Goal: Download file/media

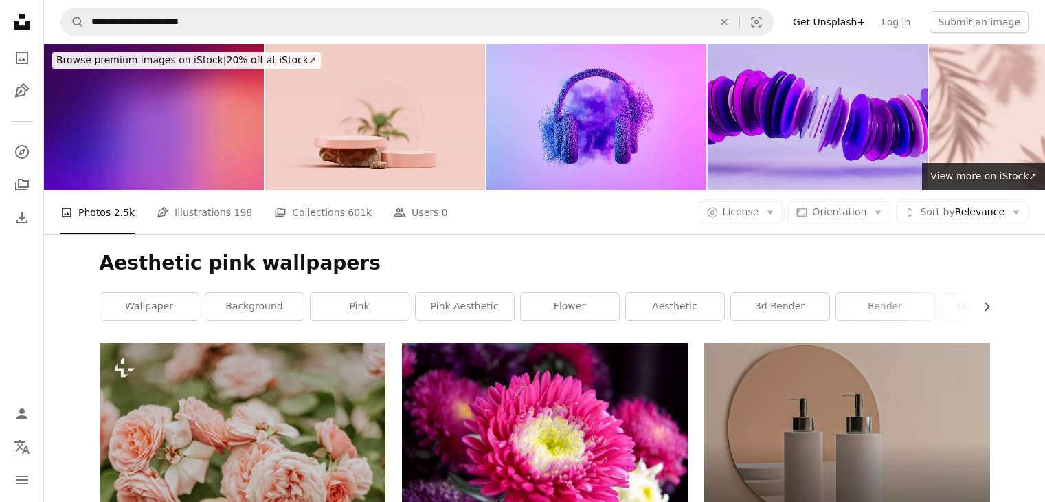
scroll to position [14656, 0]
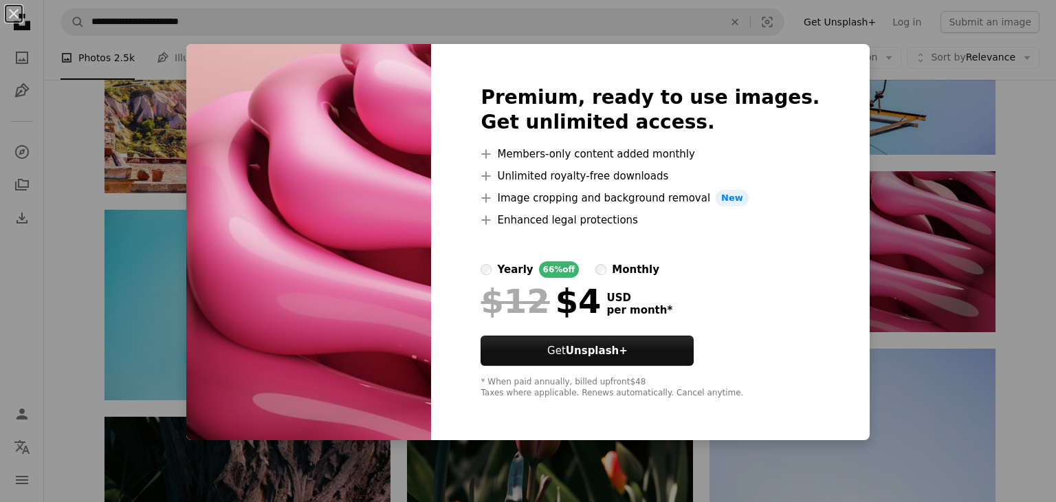
click at [415, 271] on img at bounding box center [308, 242] width 245 height 396
click at [395, 204] on img at bounding box center [308, 242] width 245 height 396
click at [5, 21] on button "An X shape" at bounding box center [13, 13] width 16 height 16
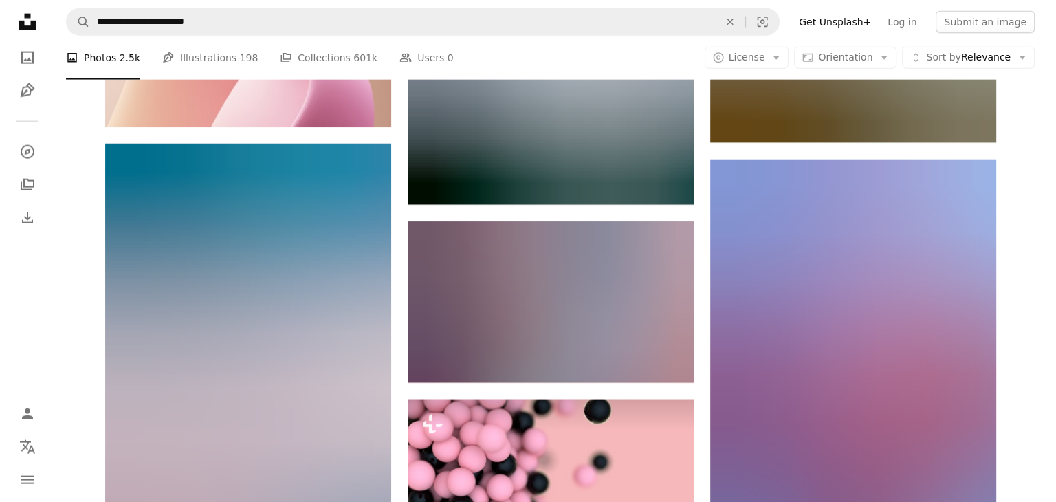
scroll to position [19007, 0]
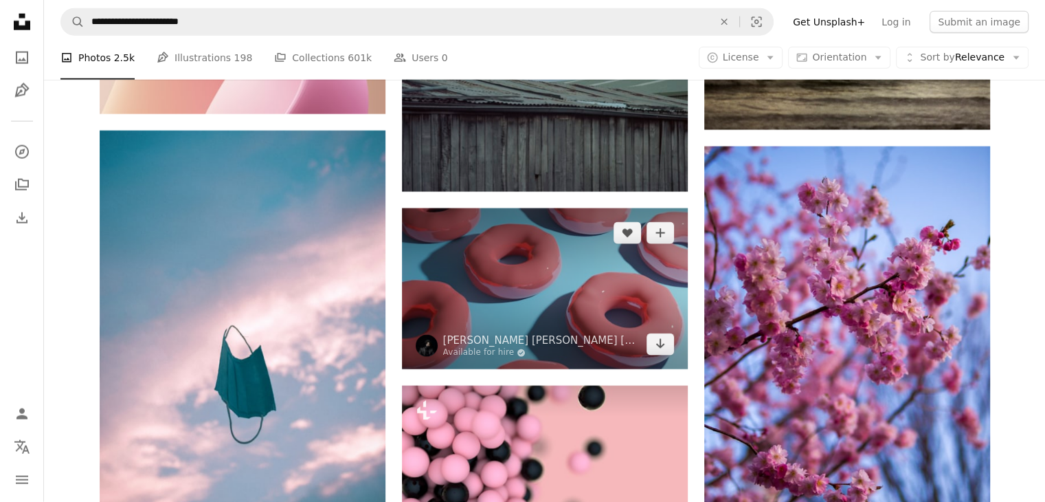
click at [566, 310] on img at bounding box center [545, 288] width 286 height 161
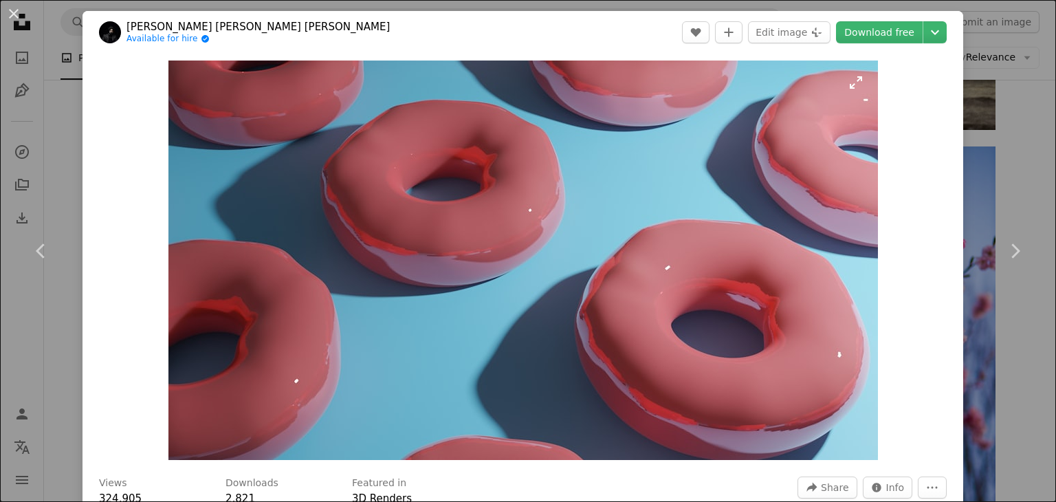
click at [599, 322] on img "Zoom in on this image" at bounding box center [522, 259] width 709 height 399
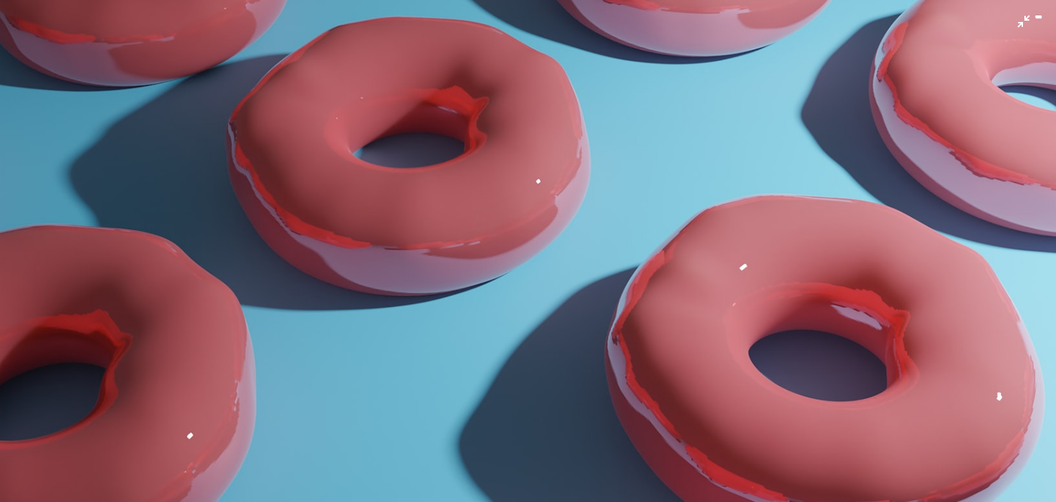
scroll to position [80, 0]
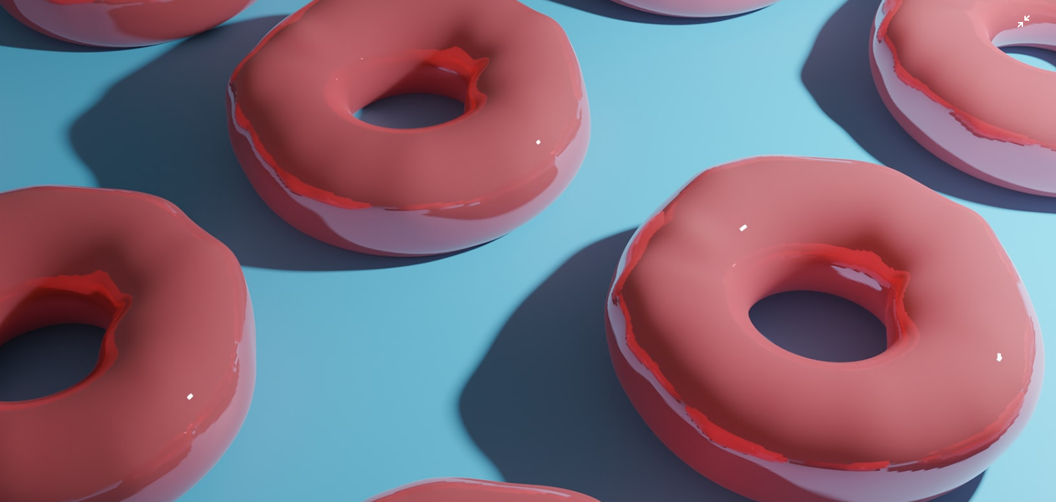
click at [671, 258] on img "Zoom out on this image" at bounding box center [527, 217] width 1057 height 595
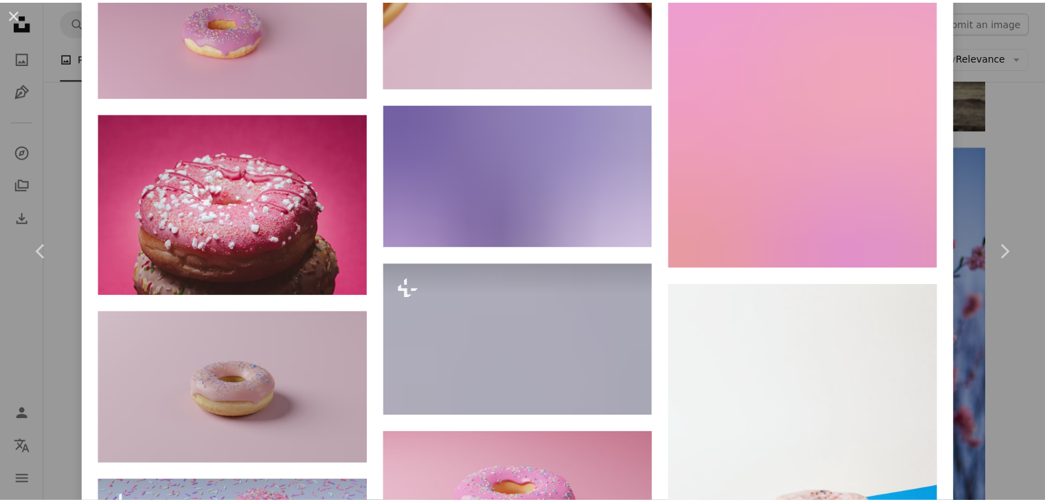
scroll to position [1586, 0]
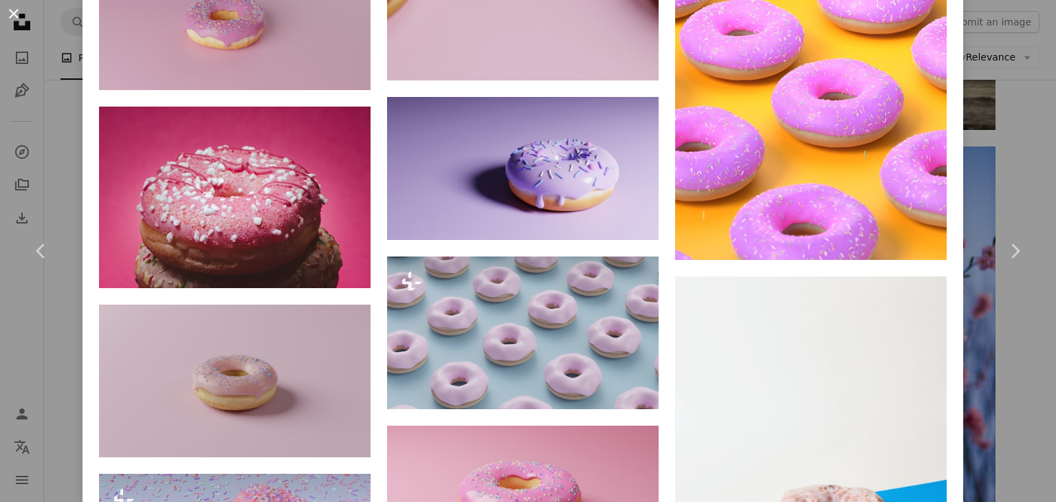
click at [5, 6] on button "An X shape" at bounding box center [13, 13] width 16 height 16
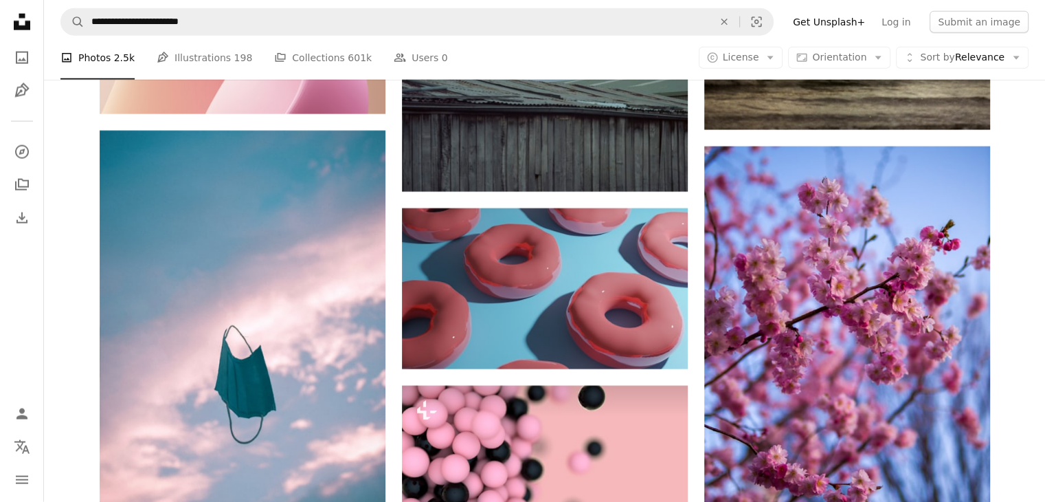
click at [209, 3] on nav "**********" at bounding box center [544, 22] width 1001 height 44
click at [209, 77] on link "Pen Tool Illustrations 198" at bounding box center [205, 58] width 96 height 44
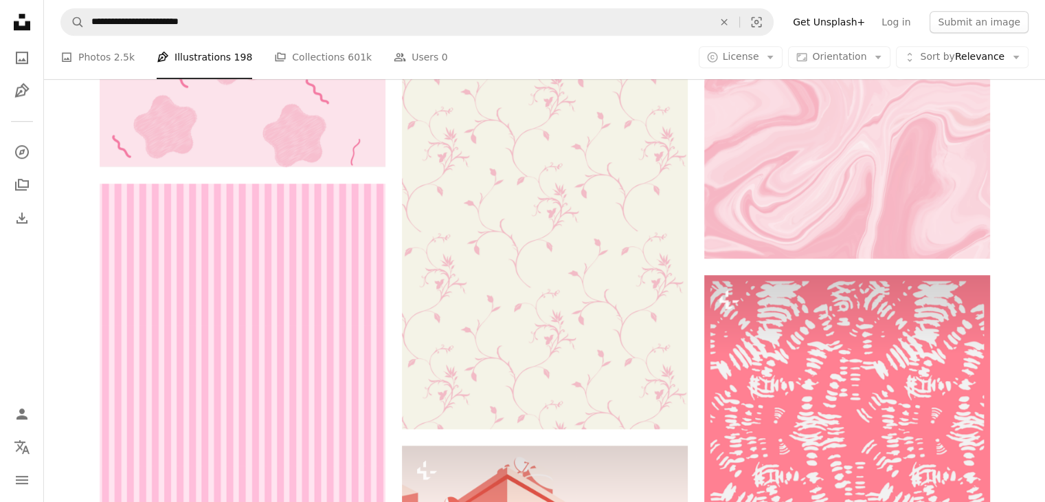
scroll to position [1006, 0]
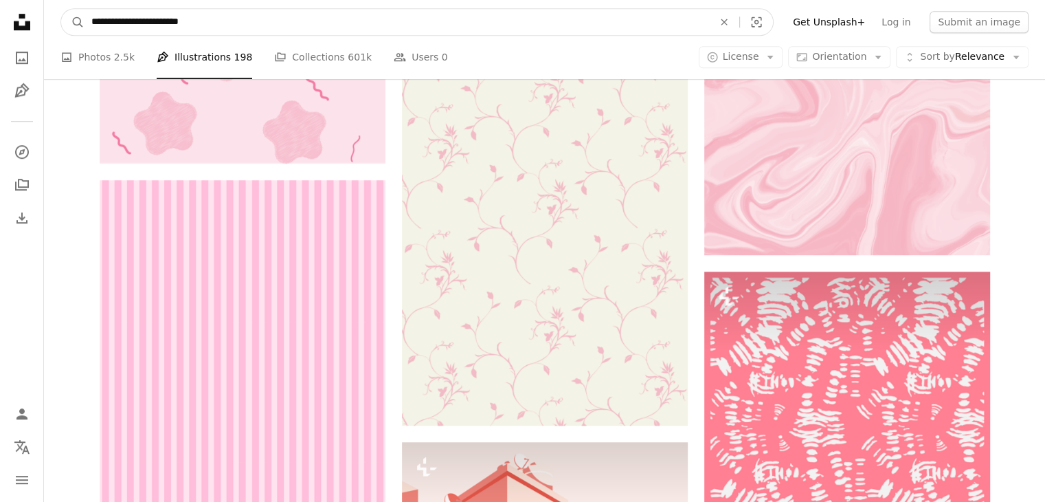
click at [221, 10] on input "**********" at bounding box center [397, 22] width 625 height 26
click at [61, 9] on button "A magnifying glass" at bounding box center [72, 22] width 23 height 26
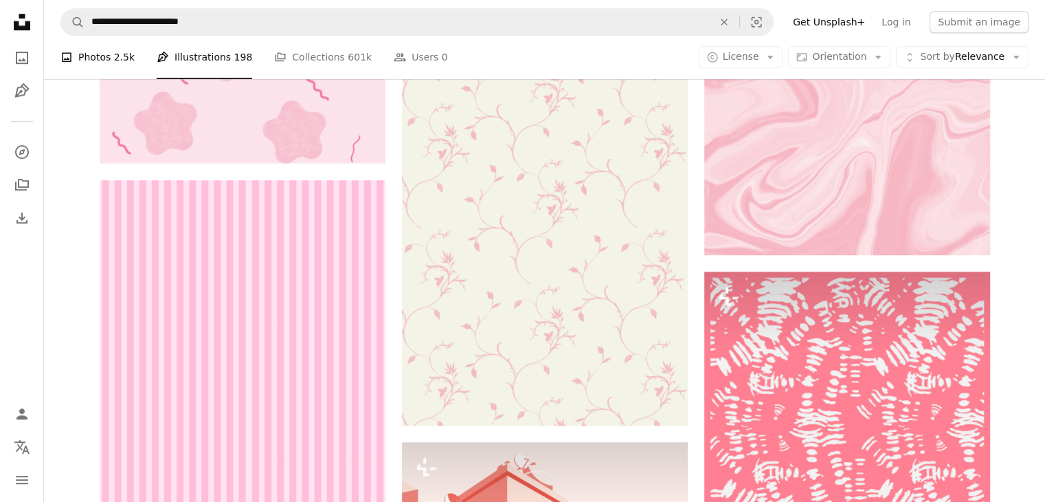
click at [121, 56] on span "2.5k" at bounding box center [124, 57] width 21 height 15
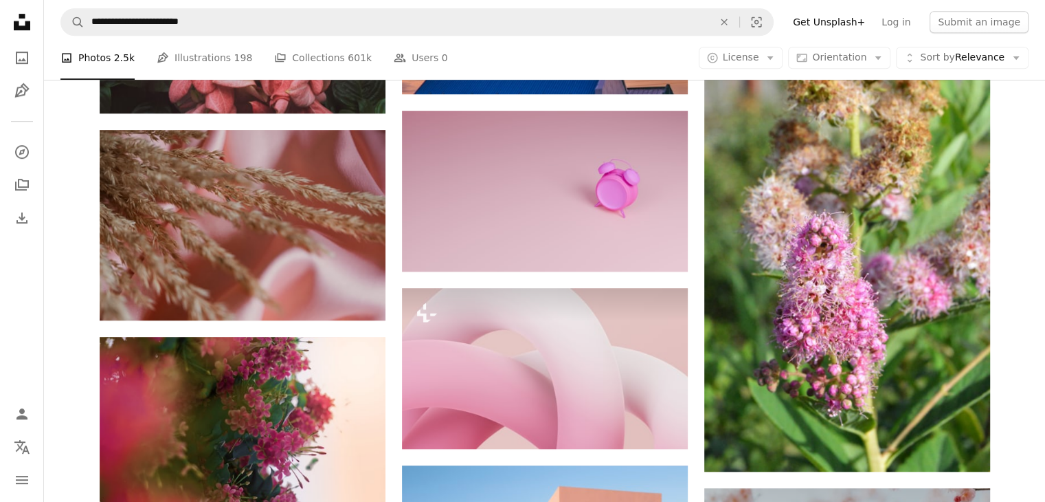
scroll to position [872, 0]
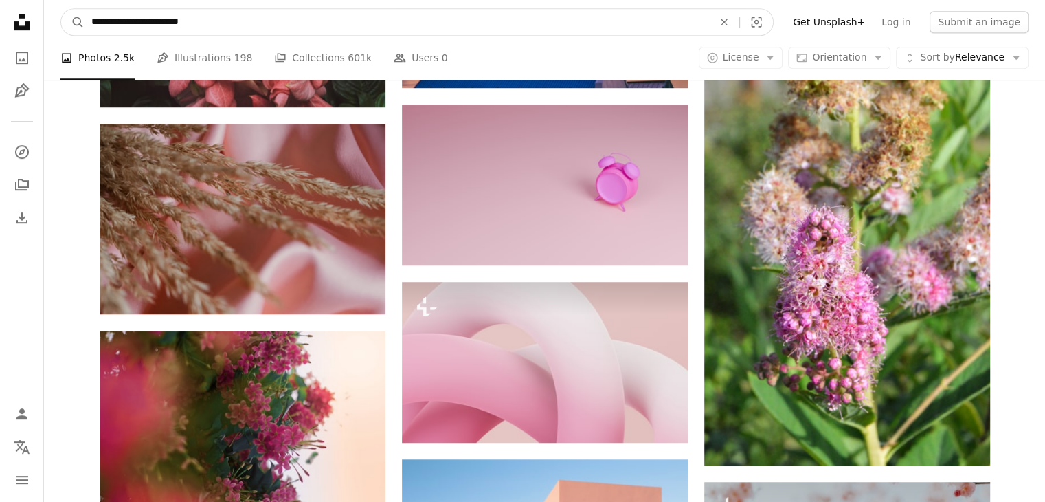
click at [251, 9] on input "**********" at bounding box center [397, 22] width 625 height 26
type input "*"
type input "**********"
click at [61, 9] on button "A magnifying glass" at bounding box center [72, 22] width 23 height 26
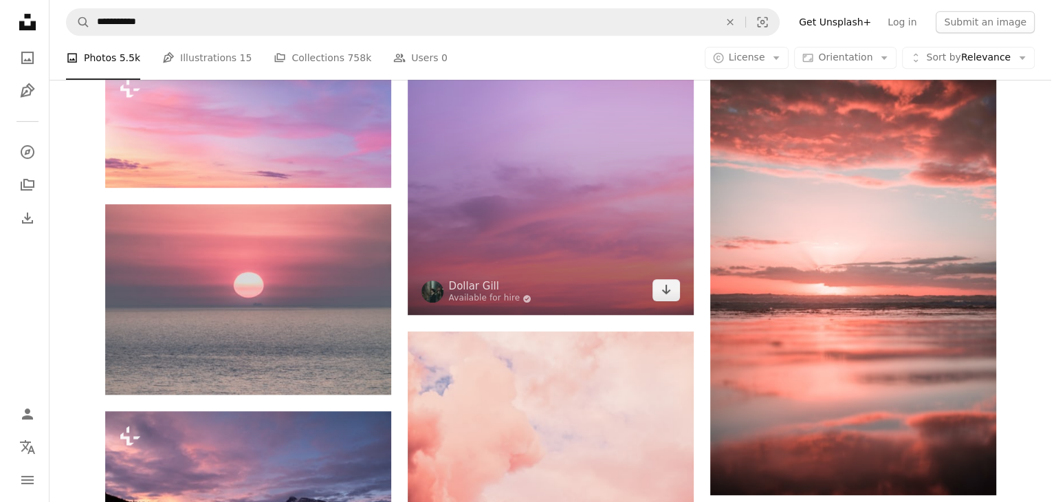
scroll to position [679, 0]
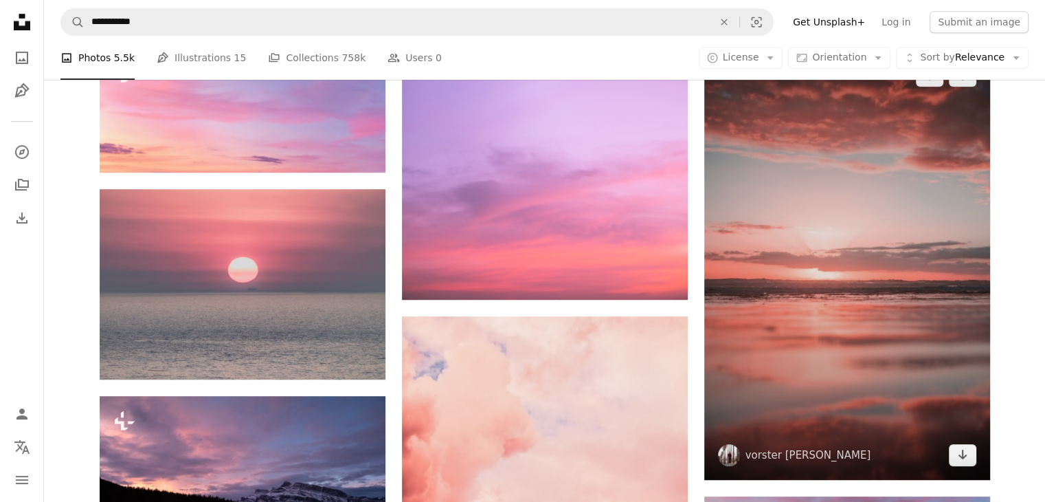
click at [878, 278] on img at bounding box center [847, 265] width 286 height 429
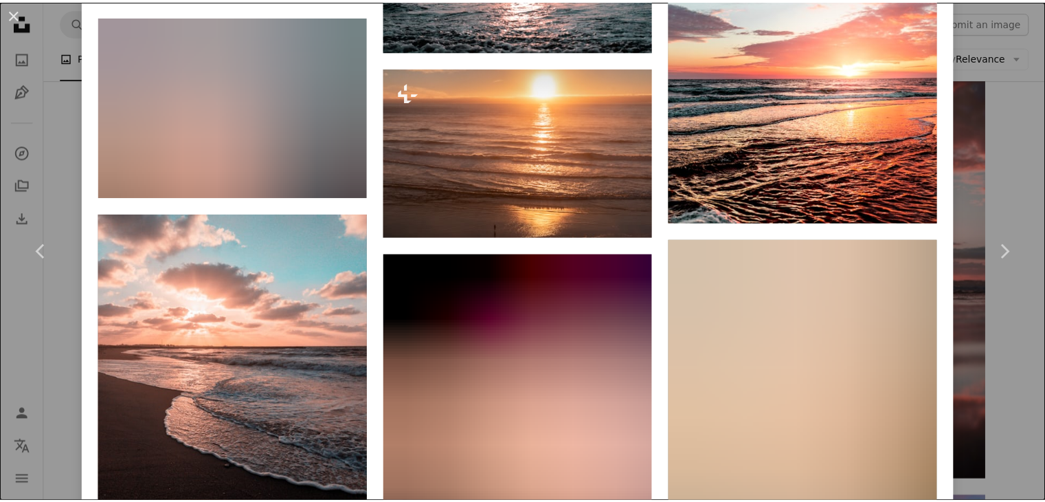
scroll to position [2826, 0]
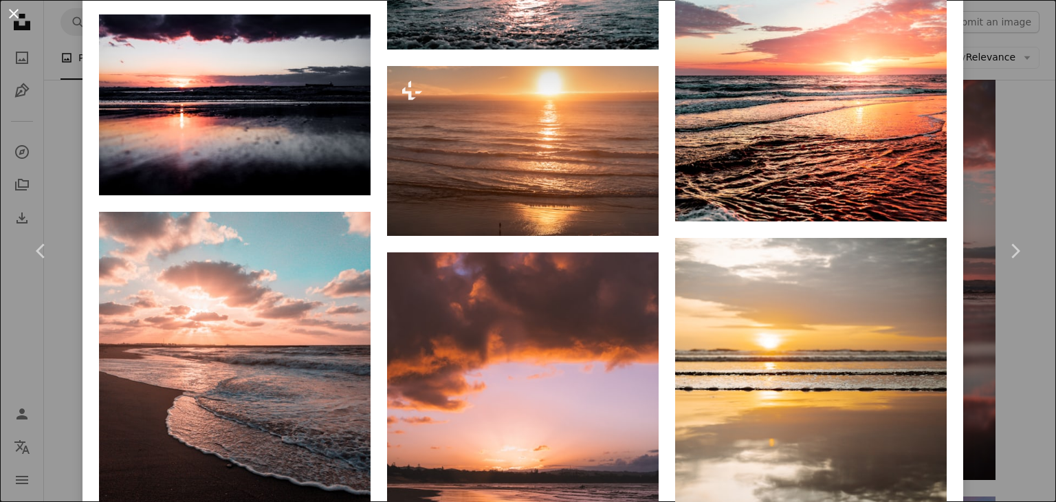
click at [11, 18] on button "An X shape" at bounding box center [13, 13] width 16 height 16
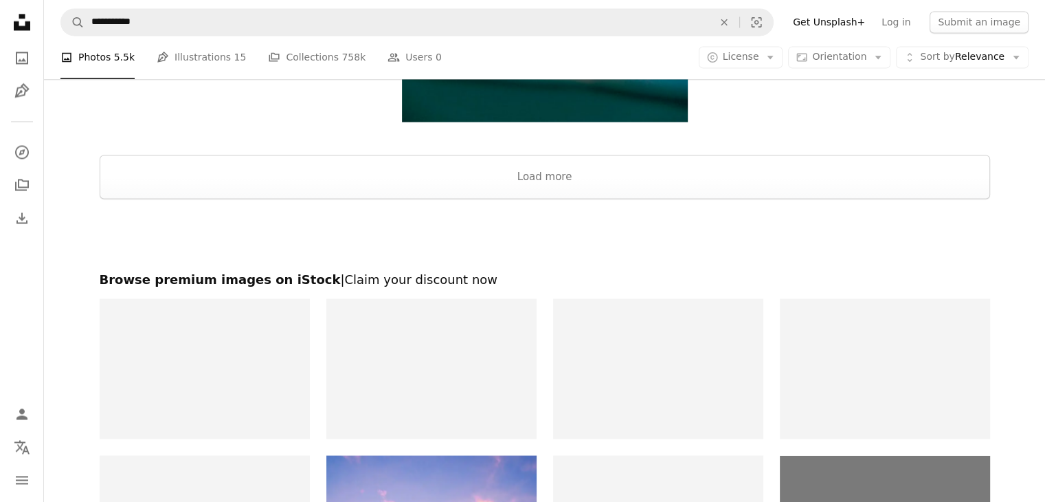
scroll to position [2397, 0]
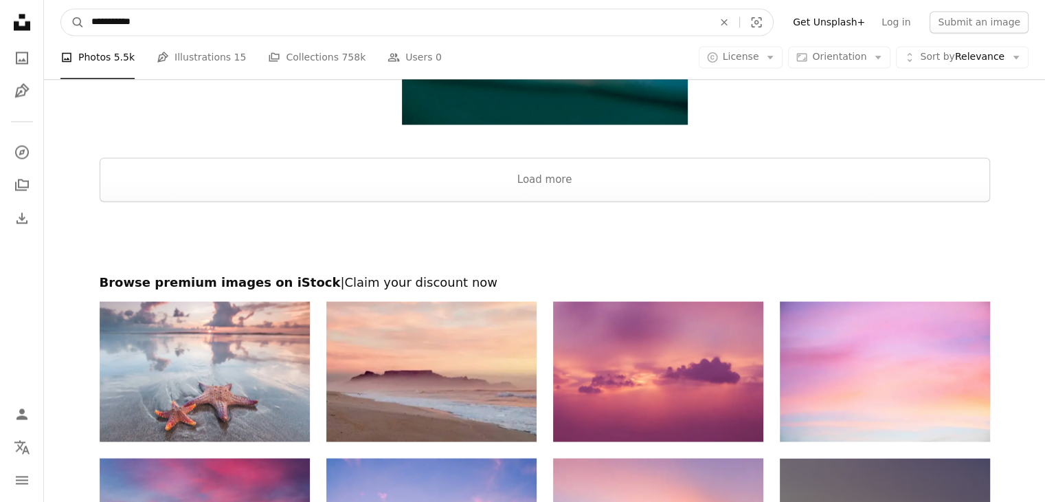
click at [181, 17] on input "**********" at bounding box center [397, 22] width 625 height 26
type input "**********"
click button "A magnifying glass" at bounding box center [72, 22] width 23 height 26
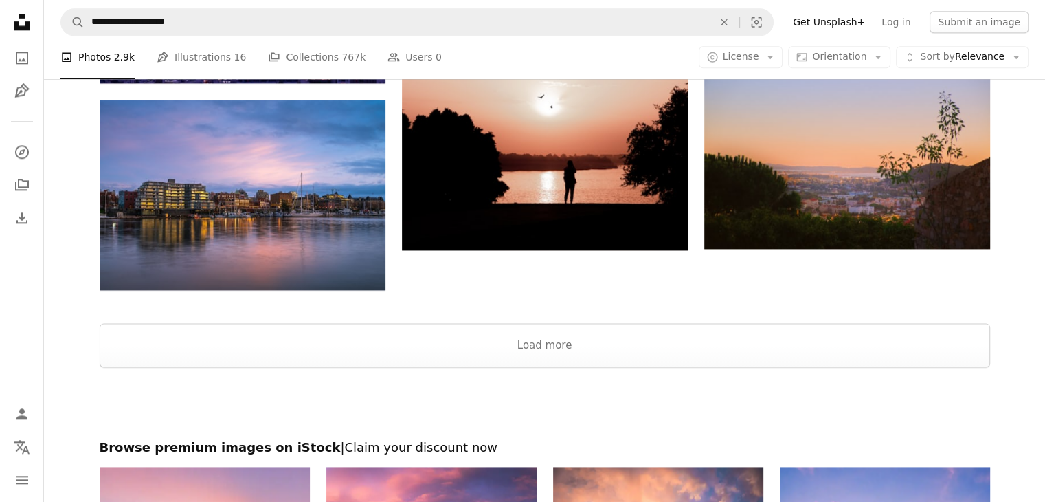
scroll to position [1722, 0]
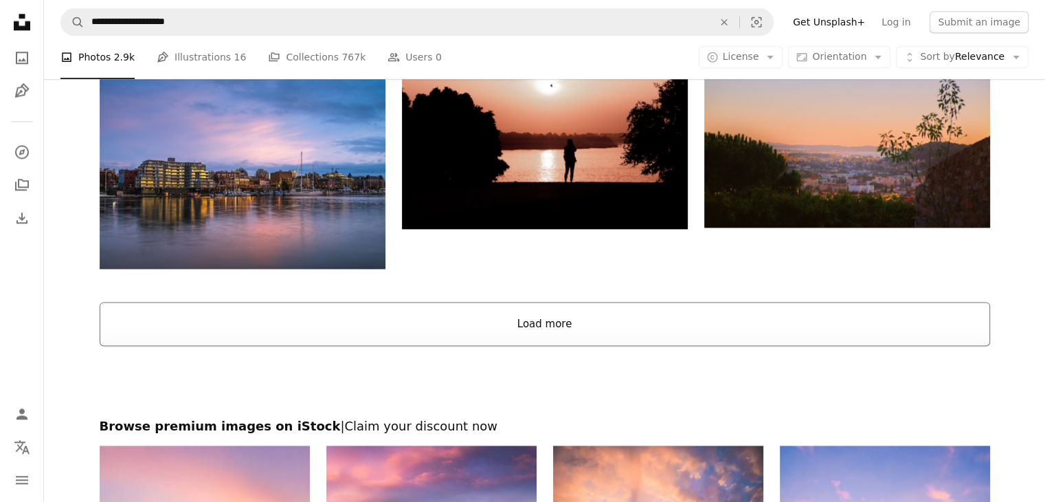
click at [588, 314] on button "Load more" at bounding box center [545, 324] width 891 height 44
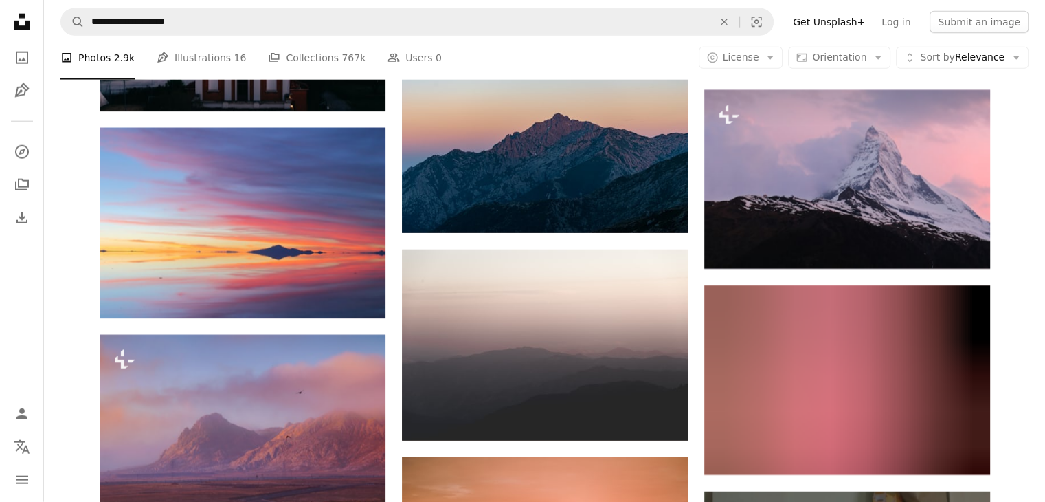
scroll to position [3556, 0]
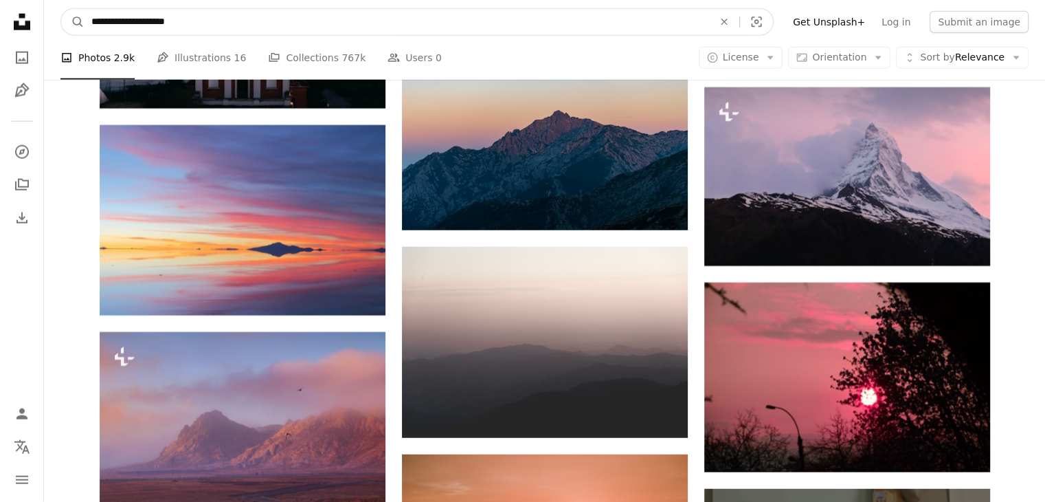
click at [218, 19] on input "**********" at bounding box center [397, 22] width 625 height 26
type input "*"
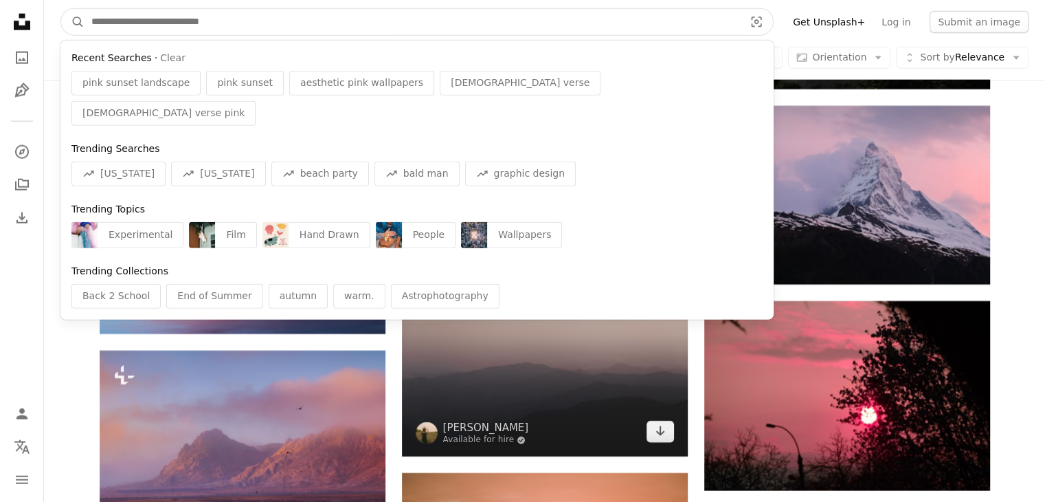
scroll to position [3537, 0]
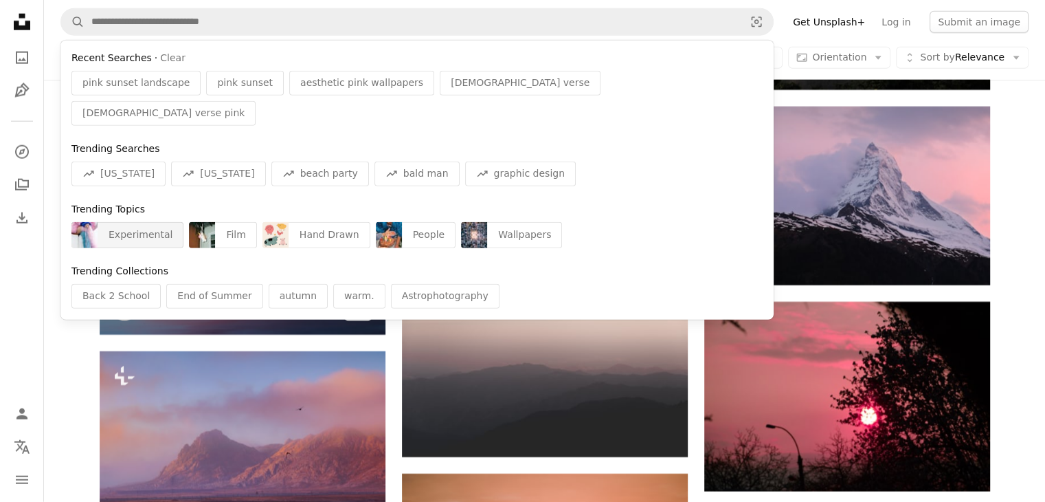
click at [162, 222] on div "Experimental" at bounding box center [141, 235] width 86 height 26
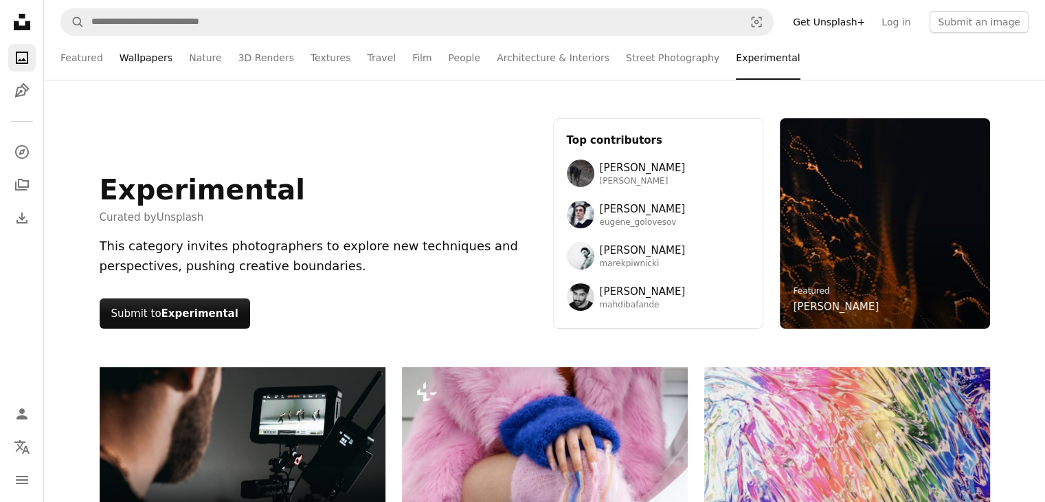
click at [125, 56] on link "Wallpapers" at bounding box center [146, 58] width 53 height 44
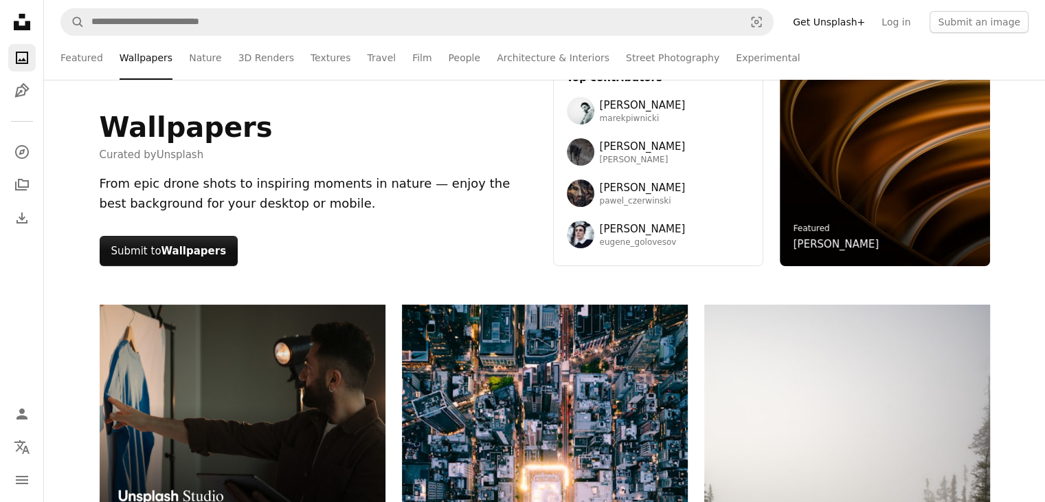
scroll to position [63, 0]
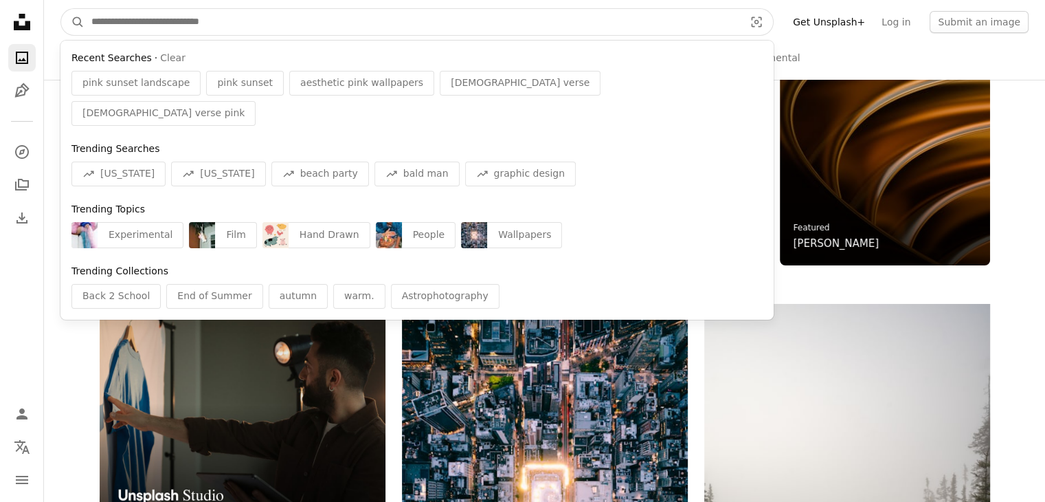
click at [268, 23] on input "Find visuals sitewide" at bounding box center [413, 22] width 656 height 26
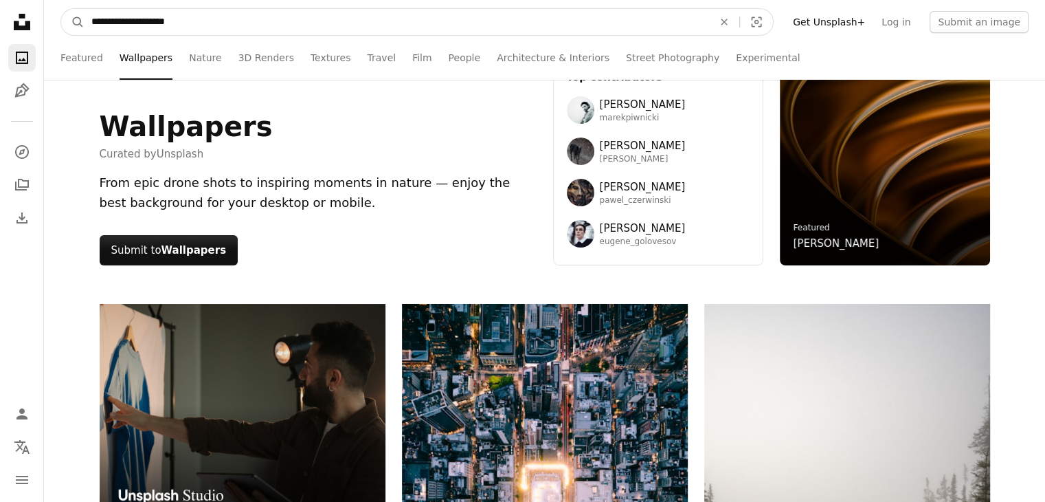
type input "**********"
click button "A magnifying glass" at bounding box center [72, 22] width 23 height 26
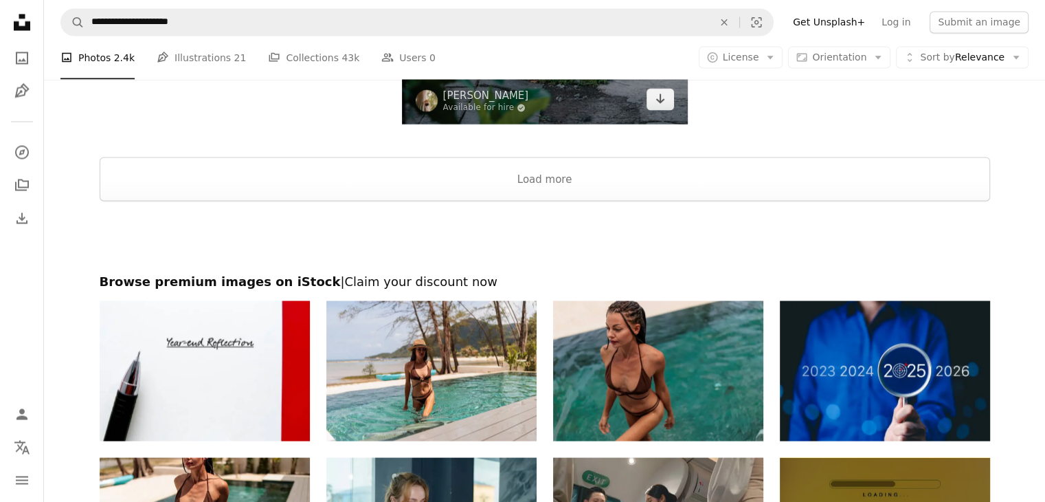
scroll to position [2591, 0]
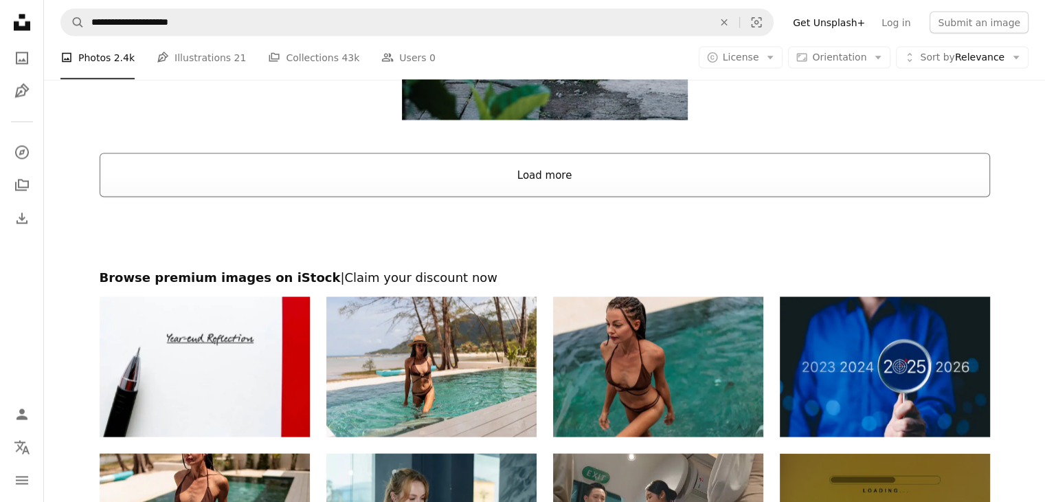
click at [527, 162] on button "Load more" at bounding box center [545, 175] width 891 height 44
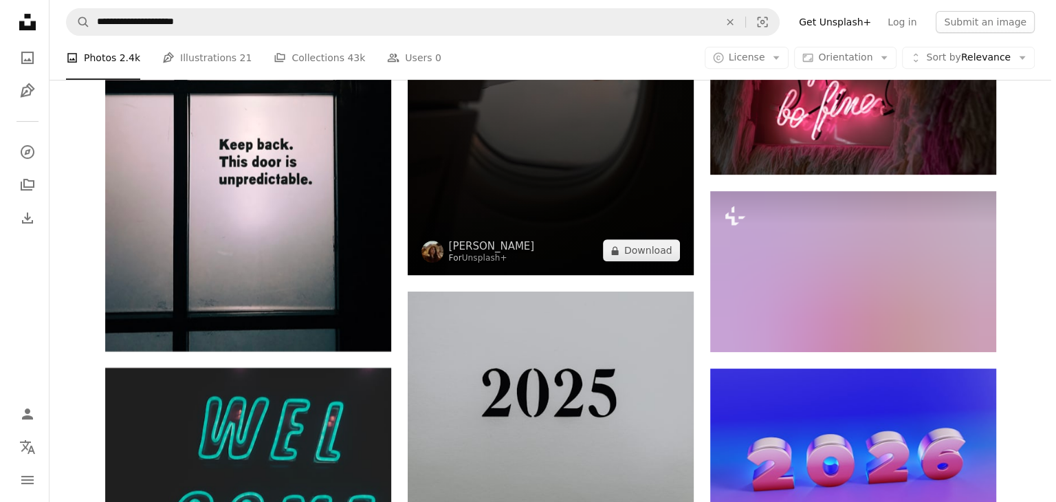
scroll to position [5724, 0]
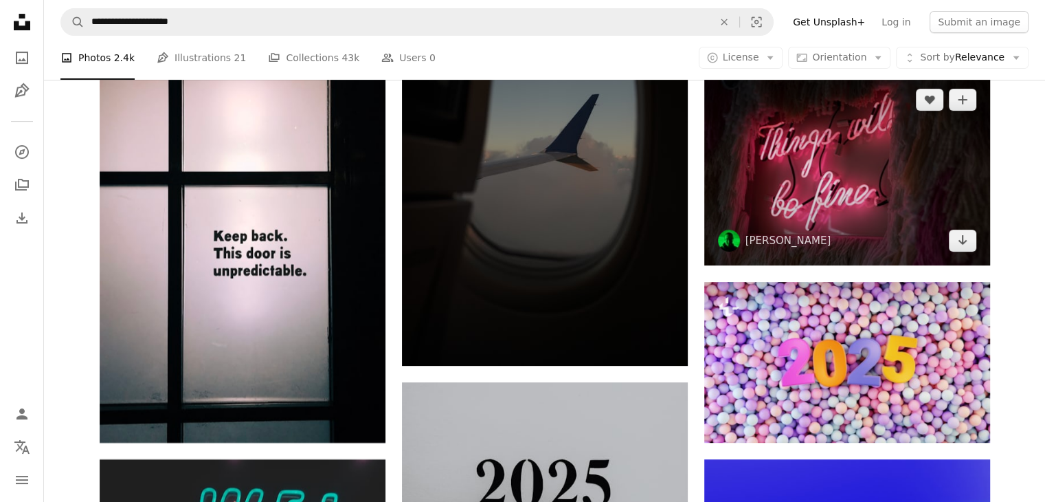
click at [869, 173] on img at bounding box center [847, 170] width 286 height 190
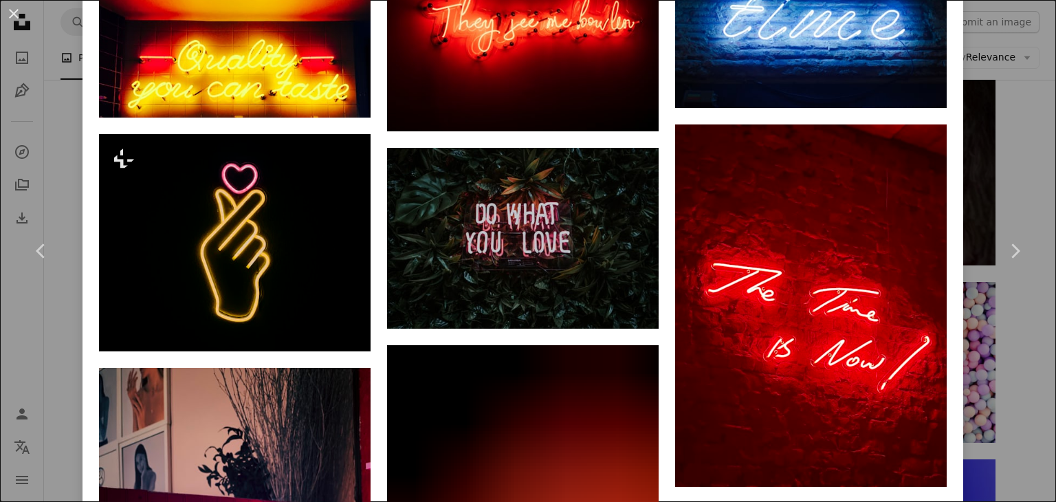
scroll to position [1822, 0]
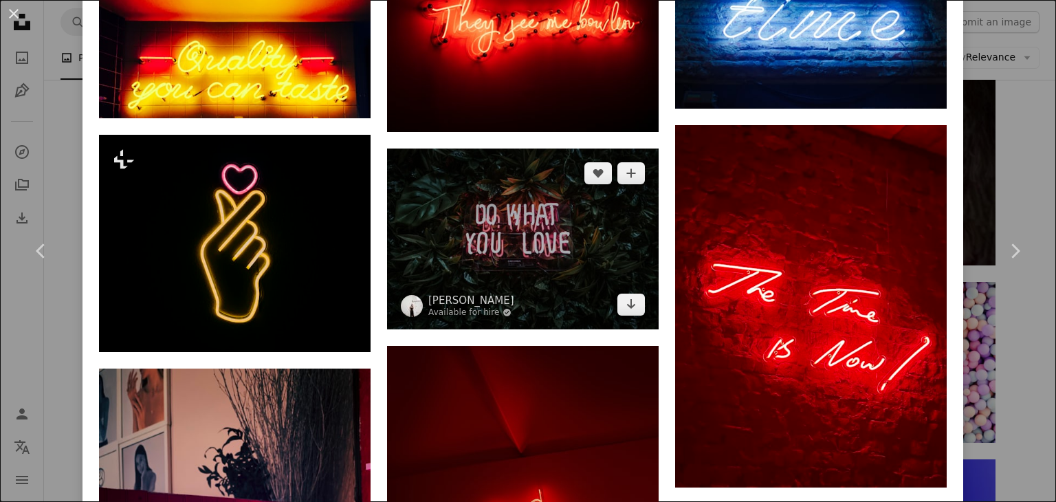
click at [542, 229] on img at bounding box center [522, 238] width 271 height 181
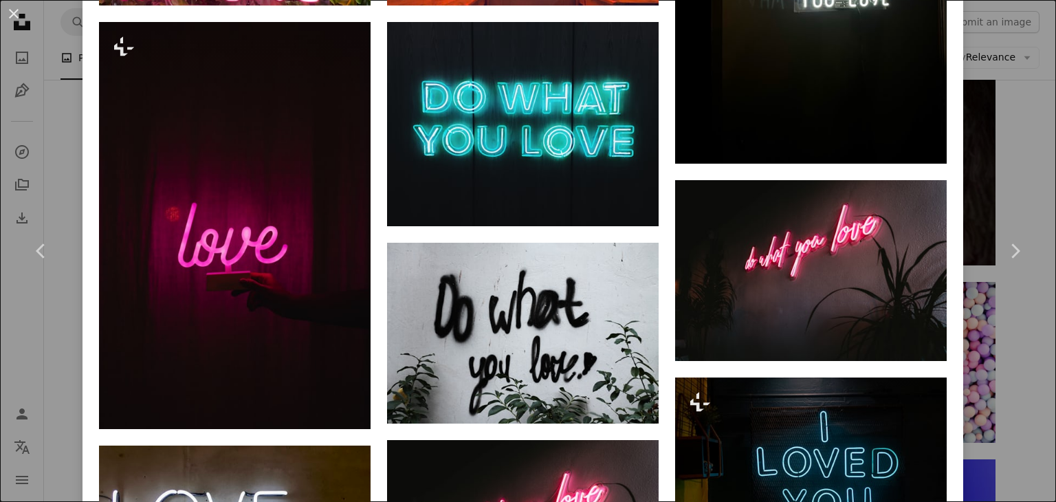
scroll to position [1169, 0]
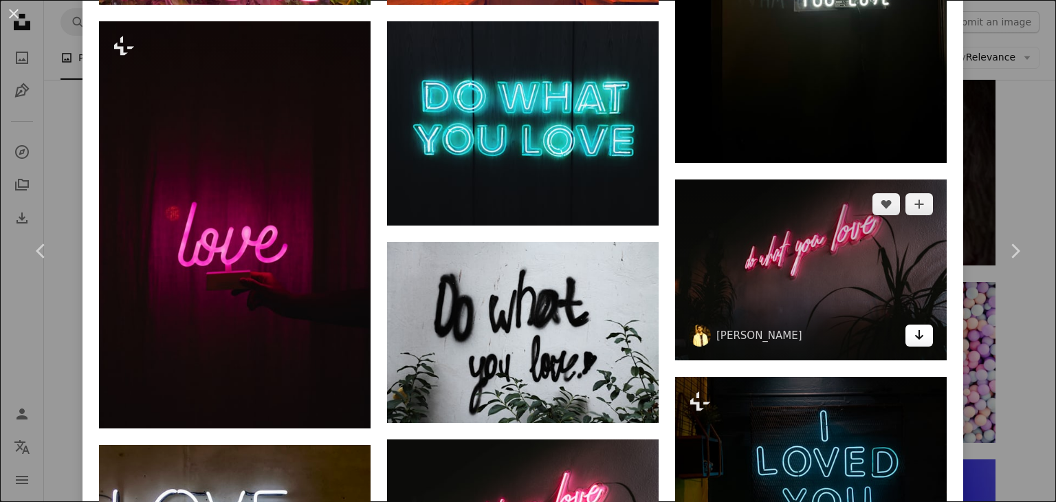
click at [913, 326] on icon "Arrow pointing down" at bounding box center [918, 334] width 11 height 16
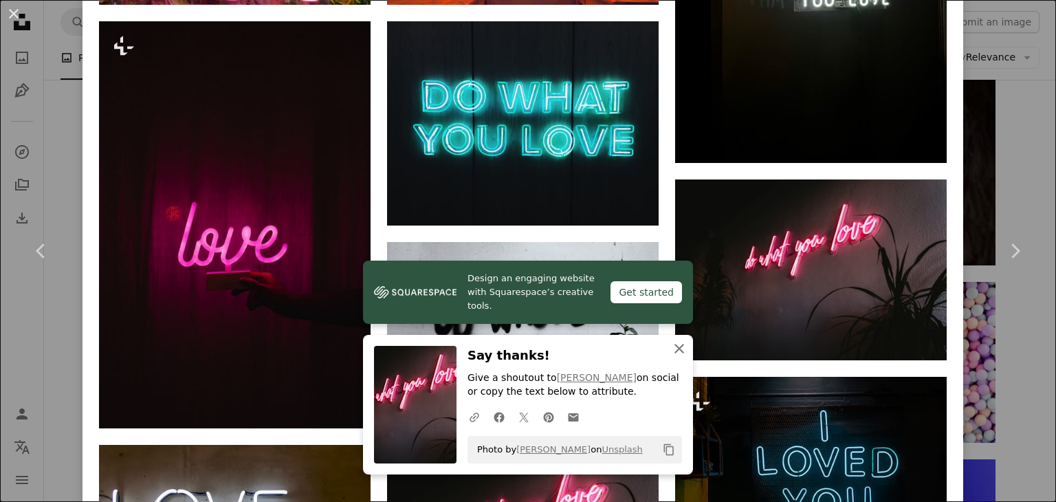
click at [671, 346] on icon "An X shape" at bounding box center [679, 348] width 16 height 16
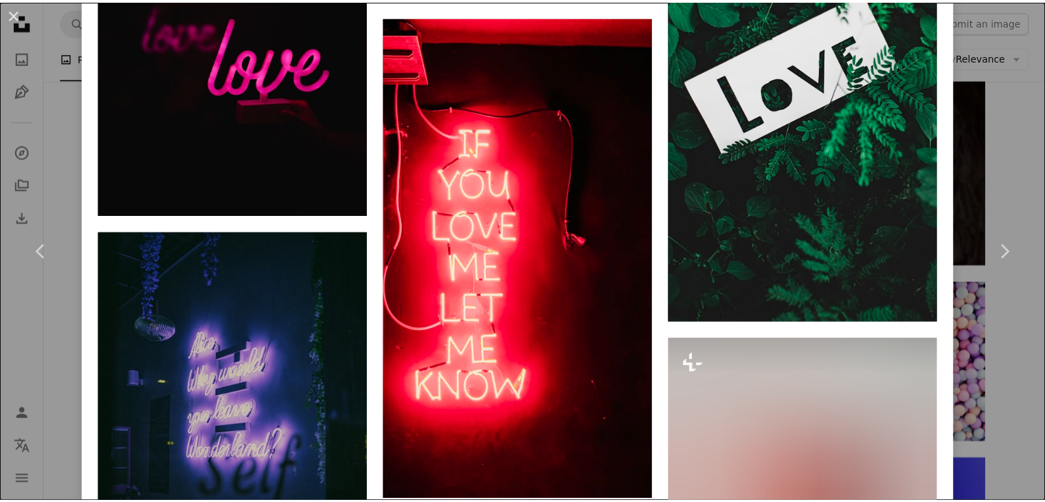
scroll to position [5499, 0]
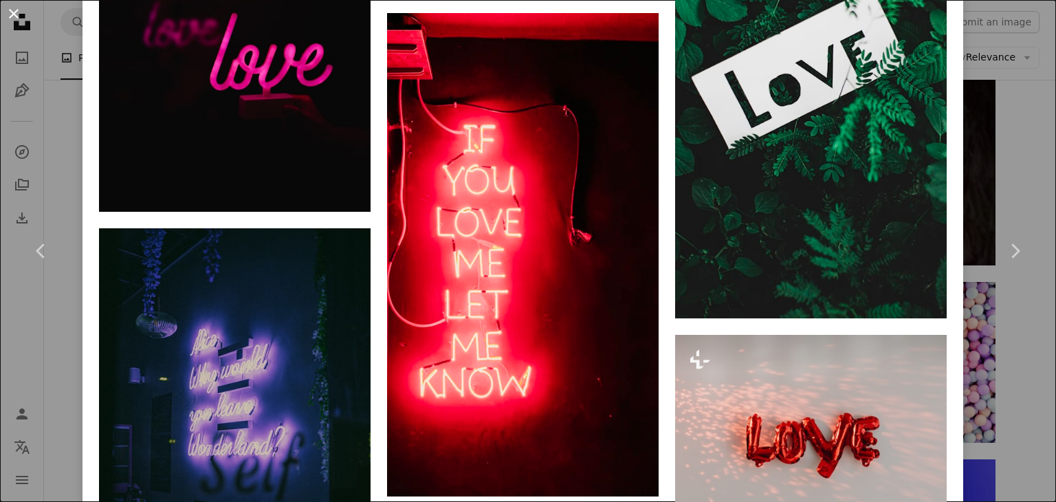
click at [19, 14] on button "An X shape" at bounding box center [13, 13] width 16 height 16
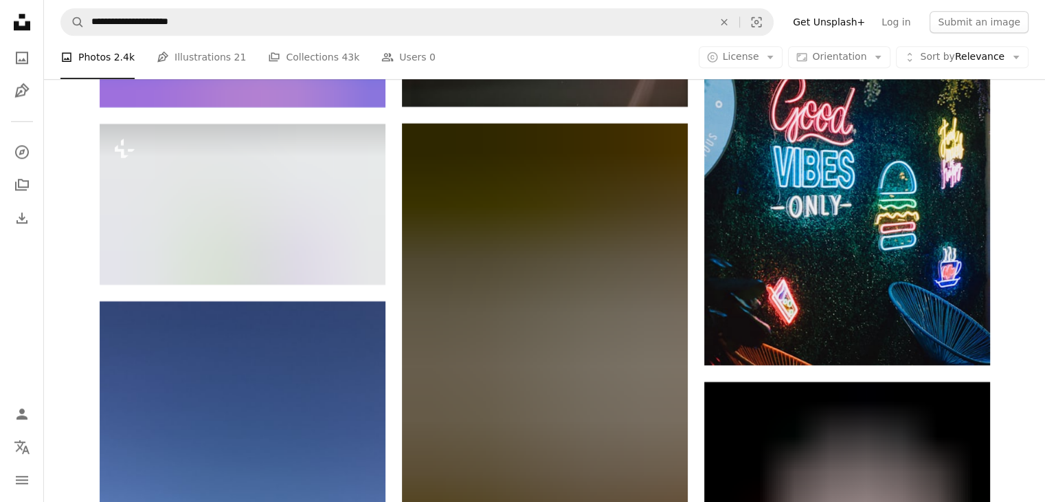
scroll to position [6655, 0]
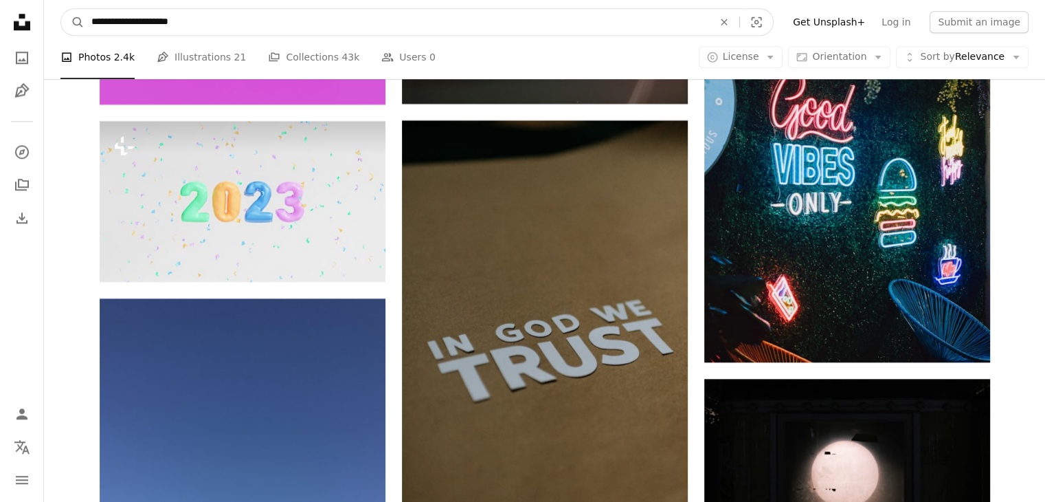
click at [232, 22] on input "**********" at bounding box center [397, 22] width 625 height 26
type input "*"
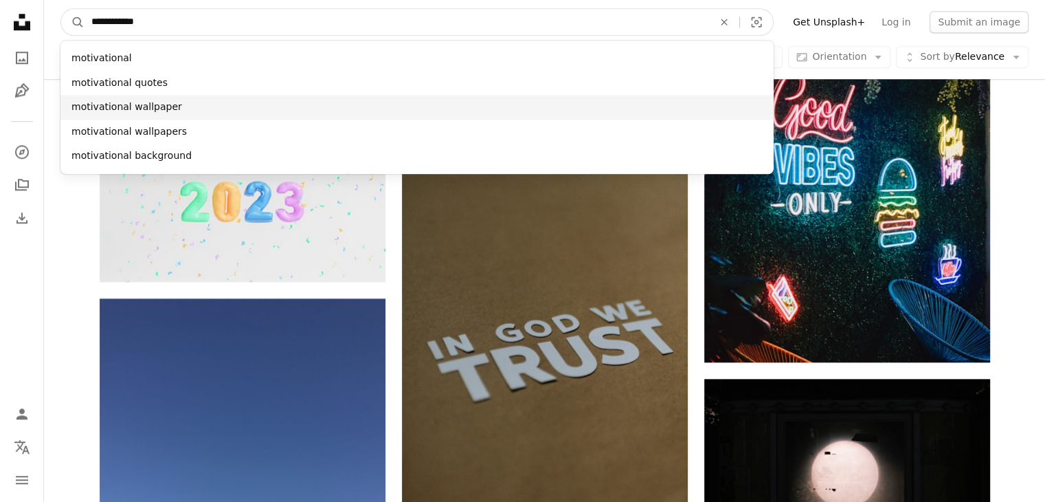
type input "**********"
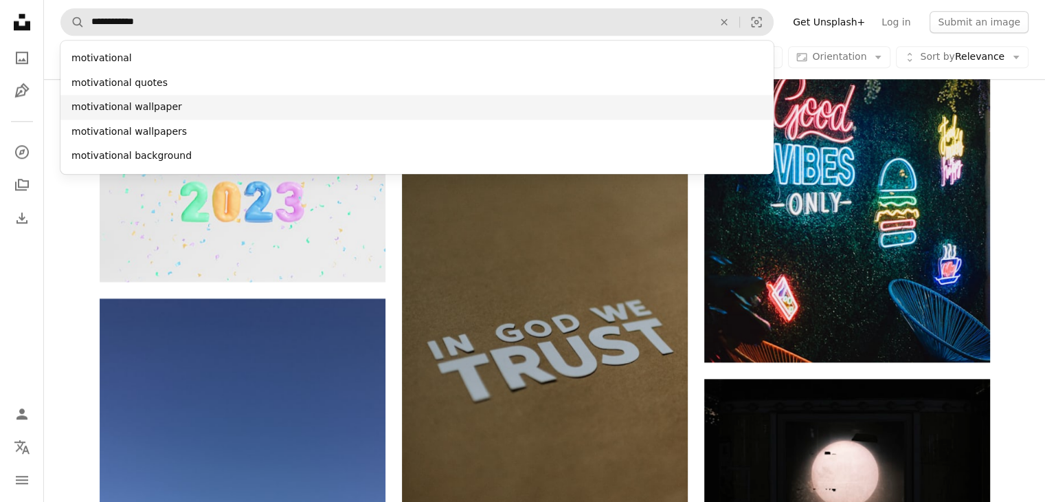
click at [193, 107] on div "motivational wallpaper" at bounding box center [416, 107] width 713 height 25
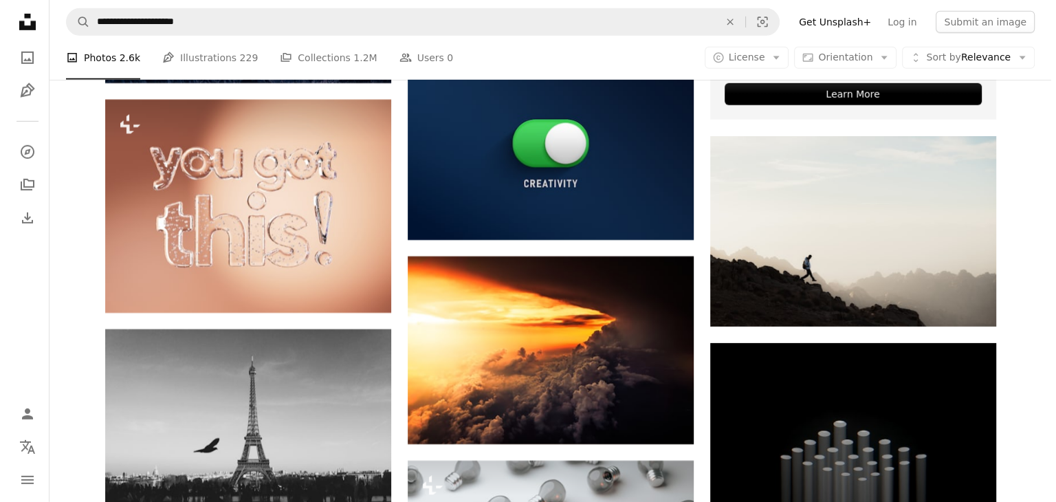
scroll to position [4363, 0]
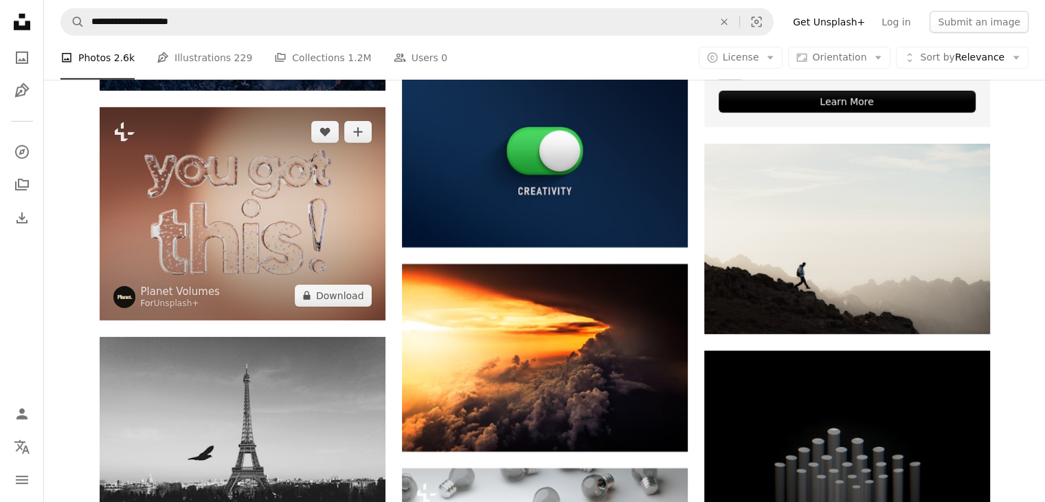
click at [258, 222] on img at bounding box center [243, 213] width 286 height 213
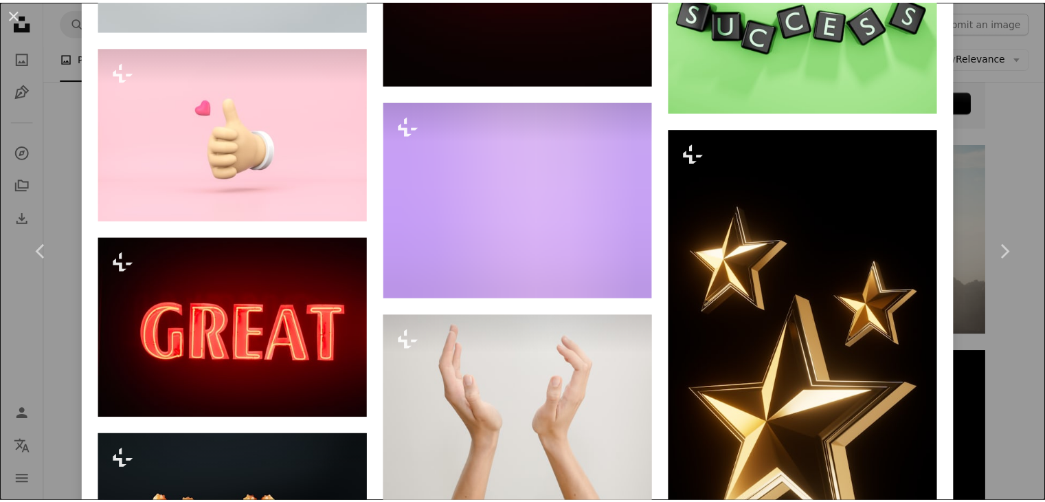
scroll to position [1435, 0]
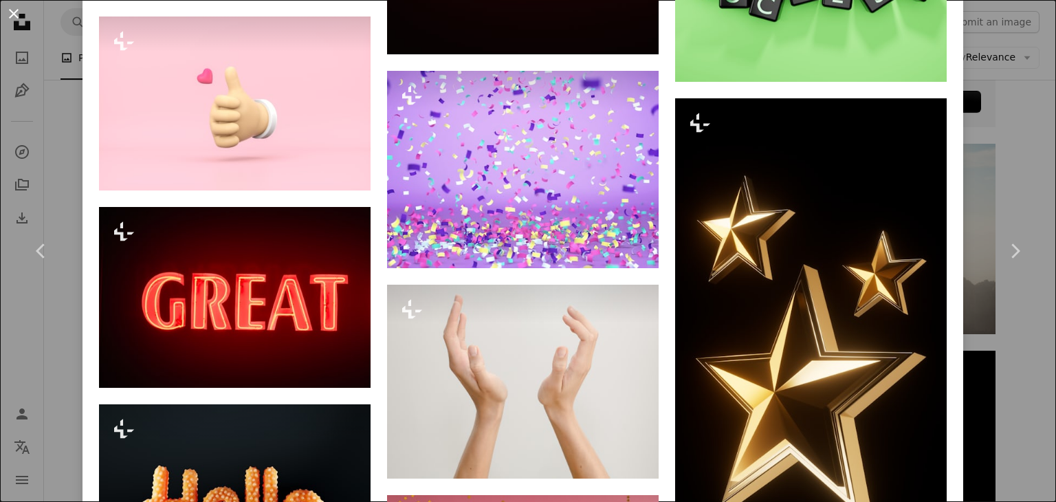
click at [18, 14] on button "An X shape" at bounding box center [13, 13] width 16 height 16
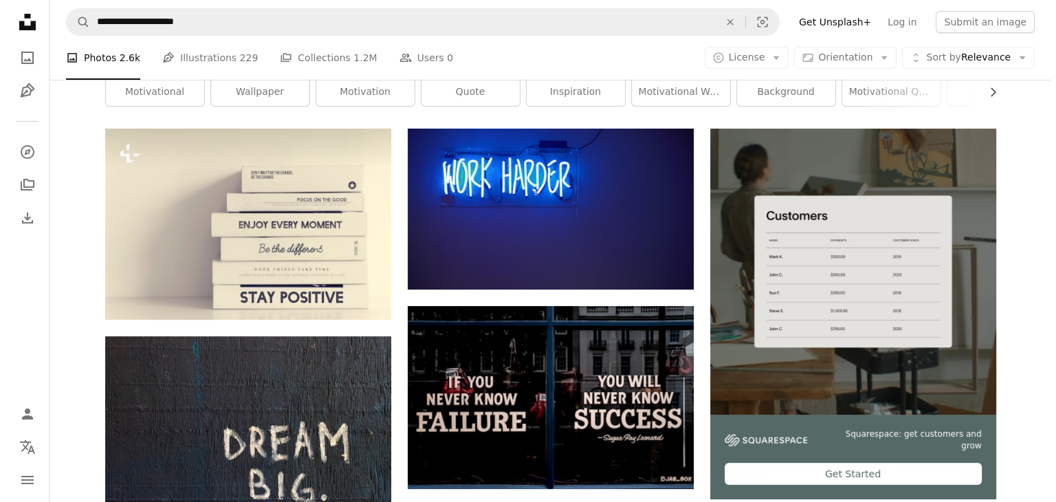
scroll to position [170, 0]
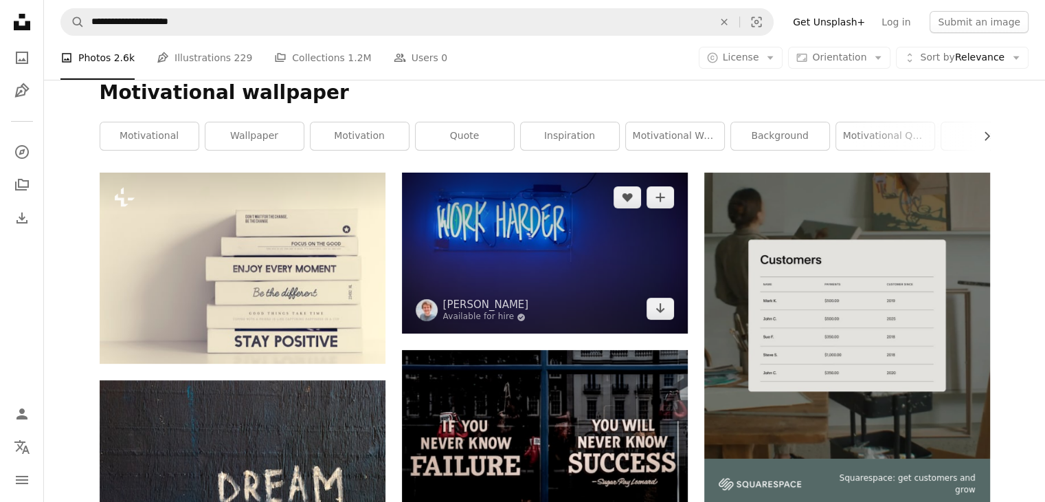
click at [544, 246] on img at bounding box center [545, 253] width 286 height 161
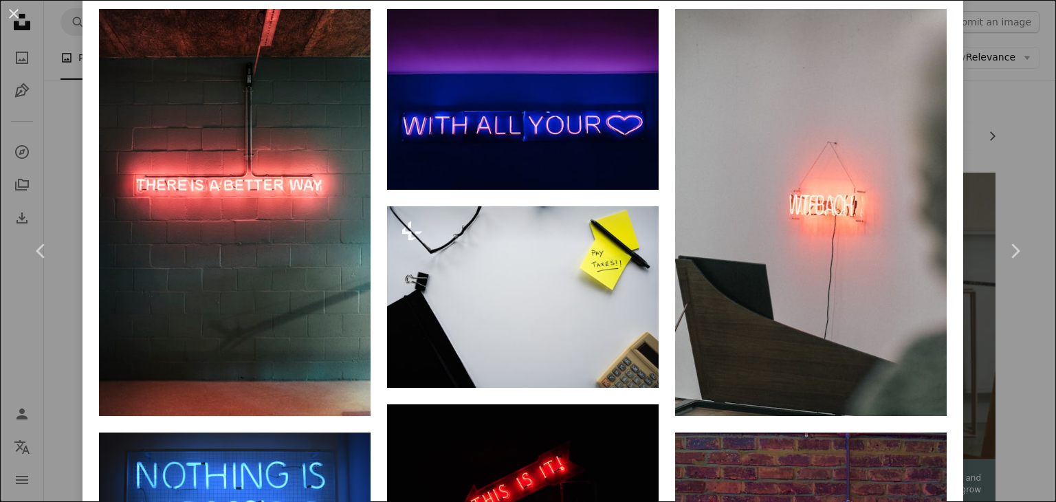
scroll to position [984, 0]
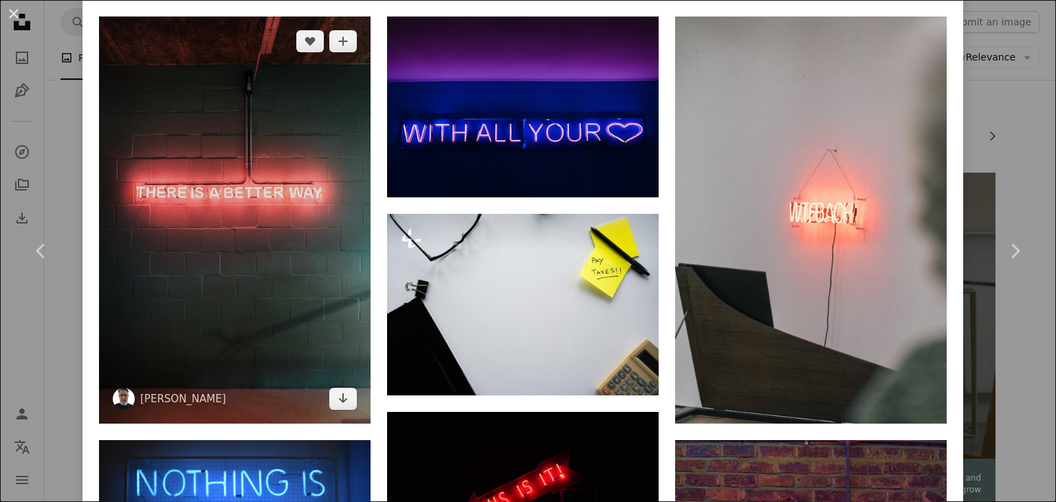
click at [238, 91] on img at bounding box center [234, 219] width 271 height 407
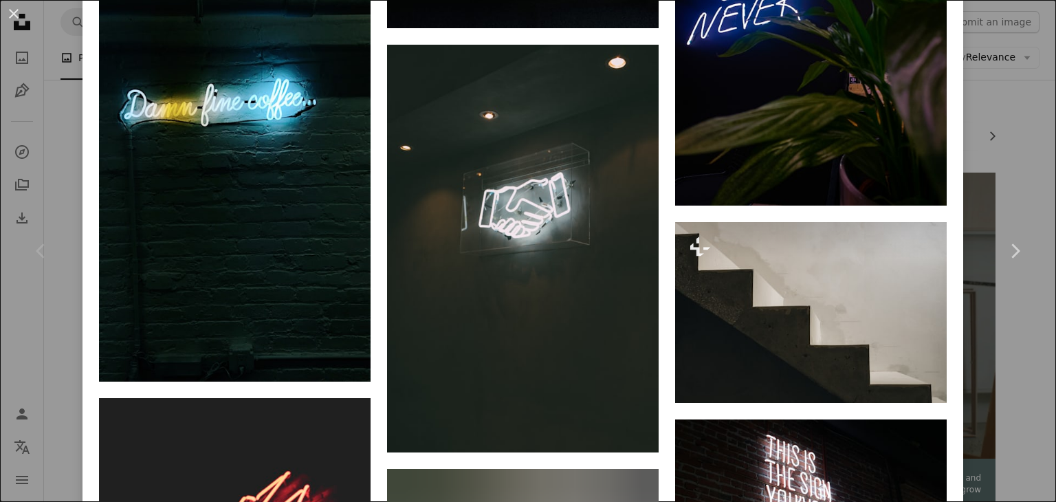
scroll to position [4525, 0]
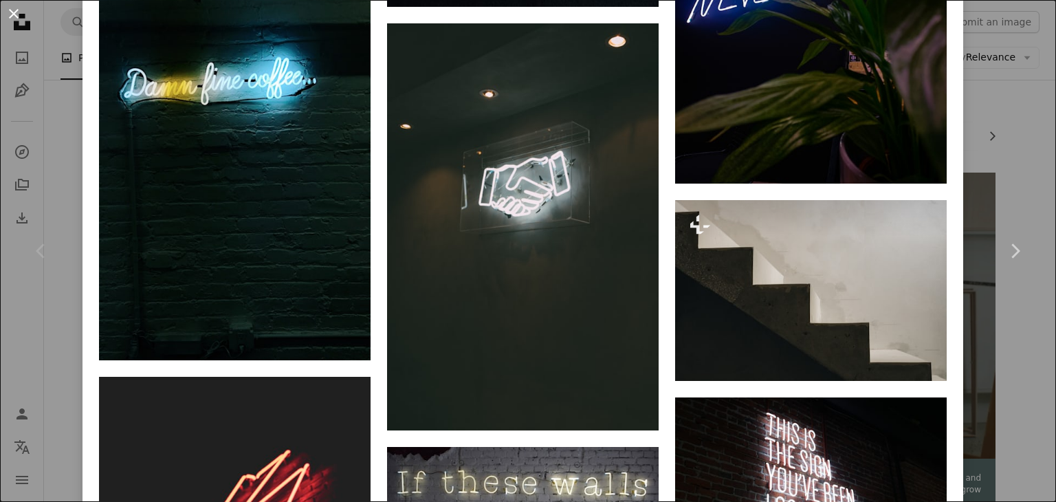
click at [6, 14] on button "An X shape" at bounding box center [13, 13] width 16 height 16
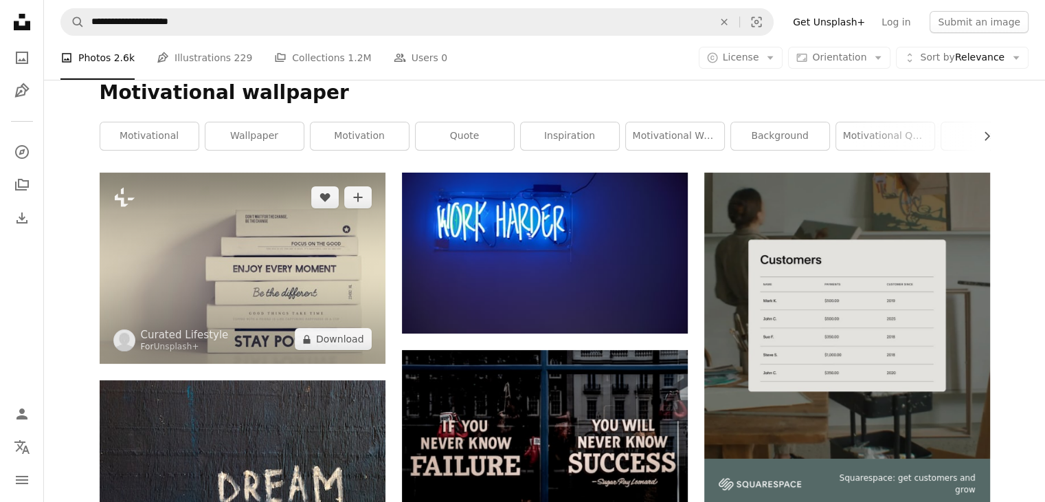
click at [232, 289] on img at bounding box center [243, 268] width 286 height 191
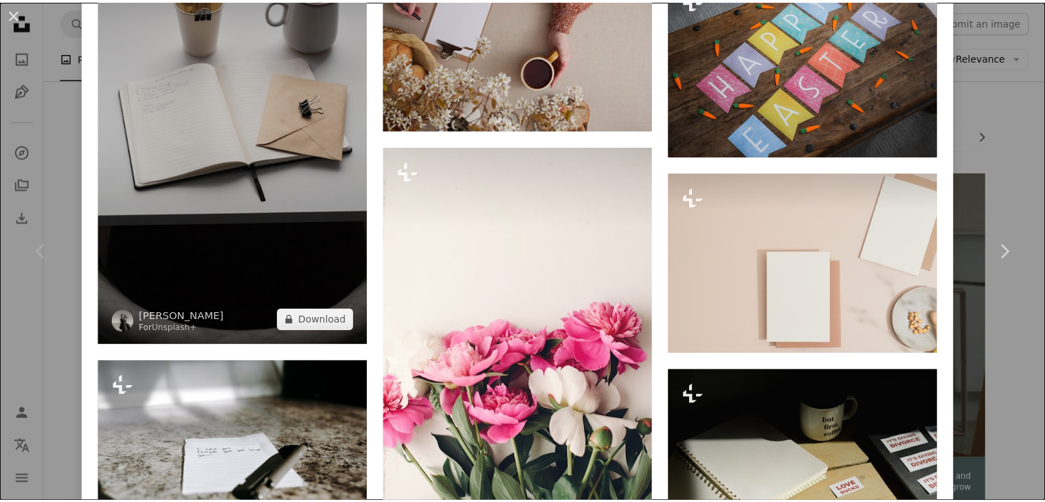
scroll to position [3929, 0]
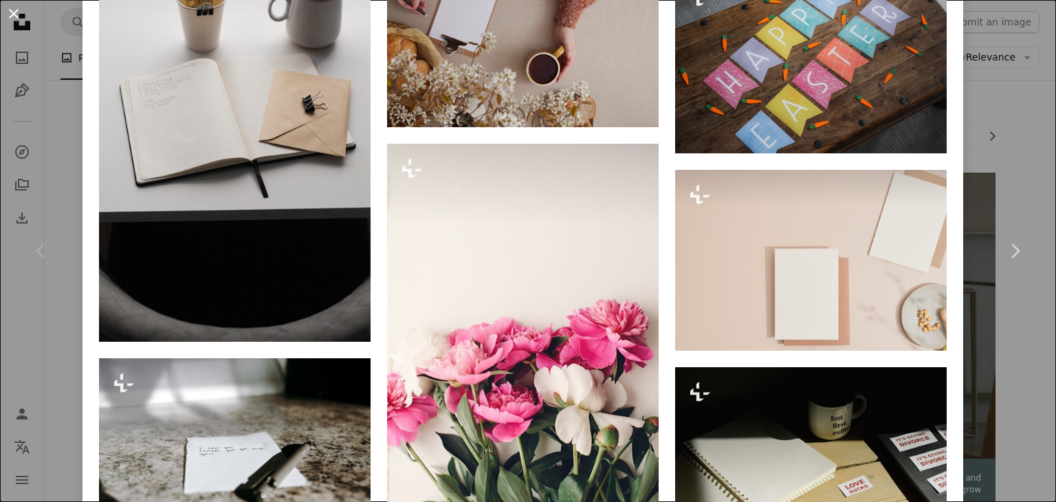
click at [10, 6] on button "An X shape" at bounding box center [13, 13] width 16 height 16
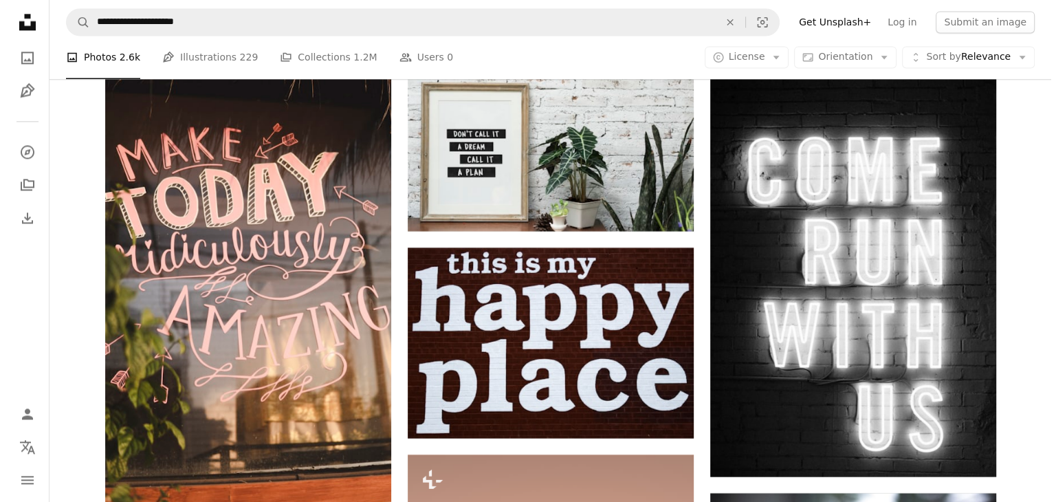
scroll to position [7210, 0]
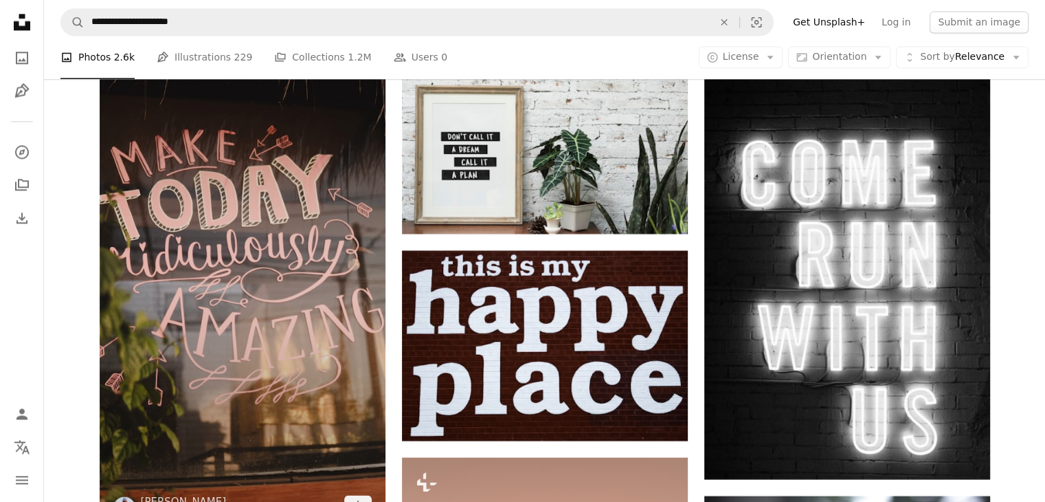
click at [212, 271] on img at bounding box center [243, 276] width 286 height 509
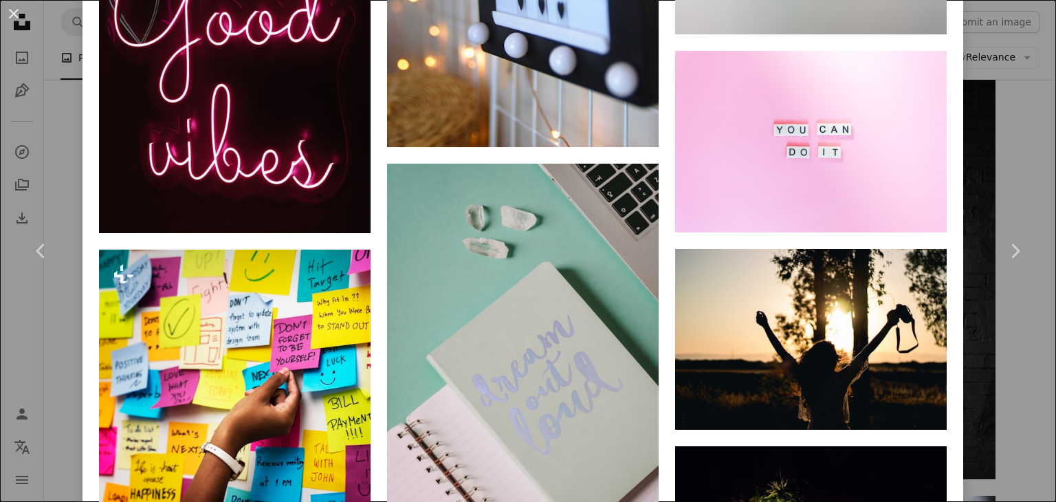
scroll to position [4254, 0]
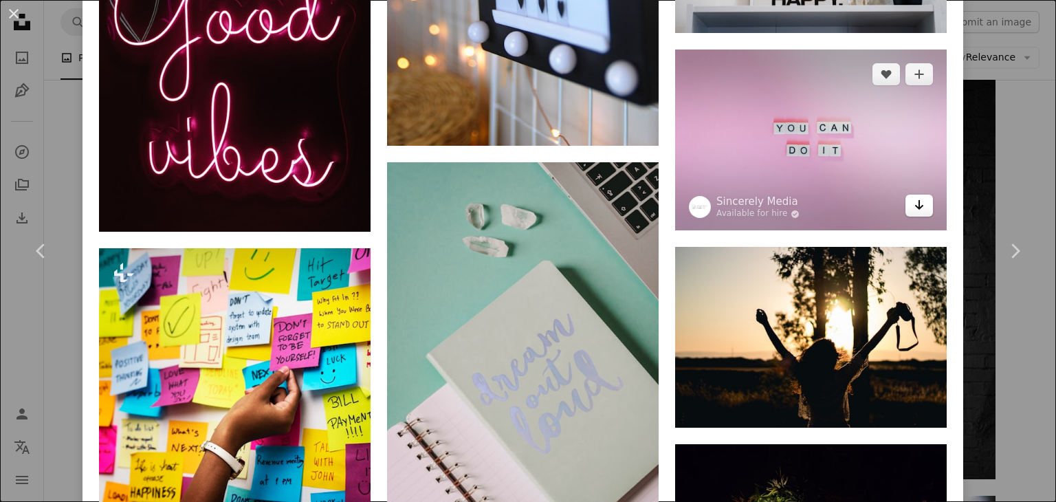
click at [914, 195] on link "Arrow pointing down" at bounding box center [918, 206] width 27 height 22
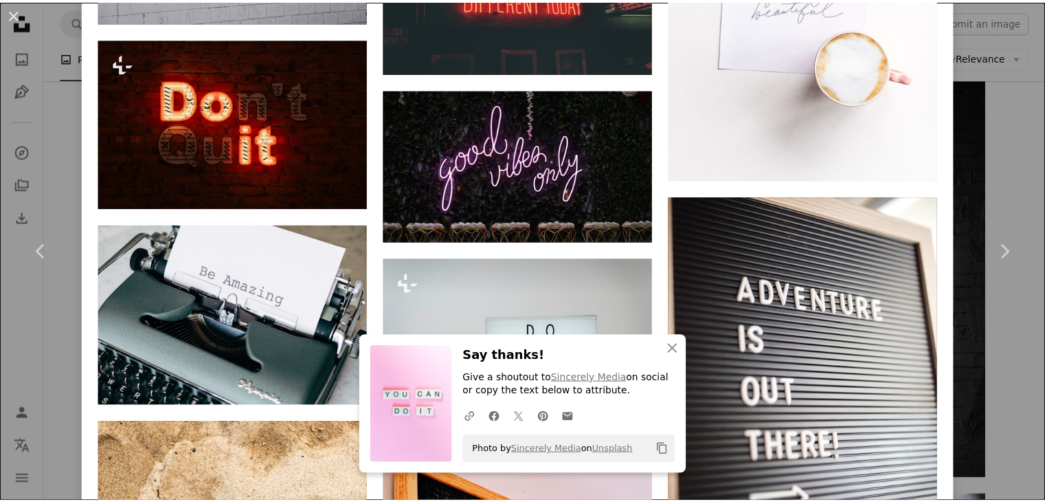
scroll to position [5147, 0]
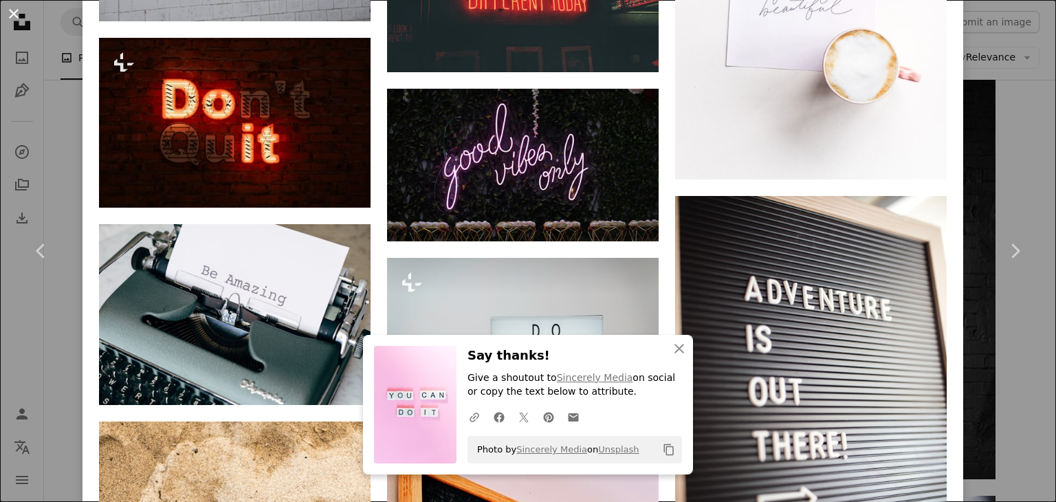
click at [16, 9] on button "An X shape" at bounding box center [13, 13] width 16 height 16
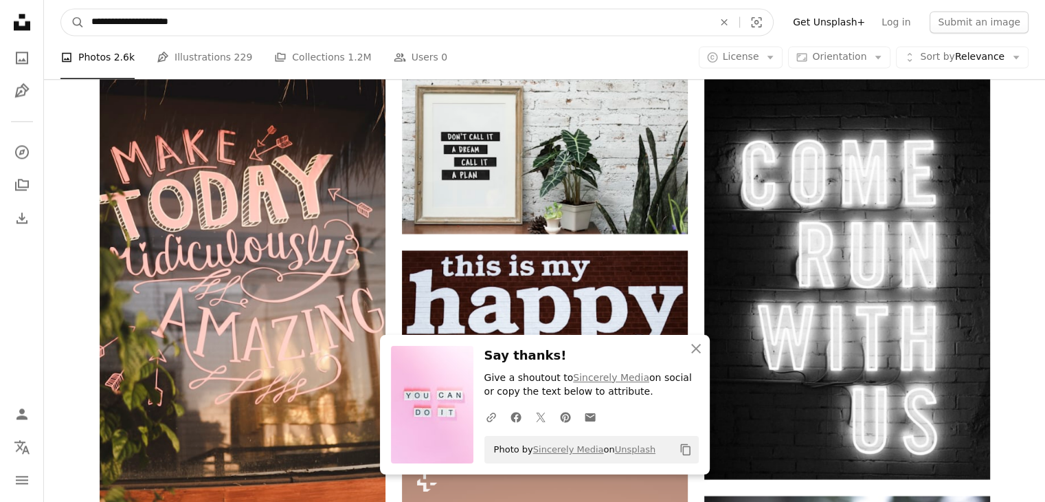
click at [266, 25] on input "**********" at bounding box center [397, 22] width 625 height 26
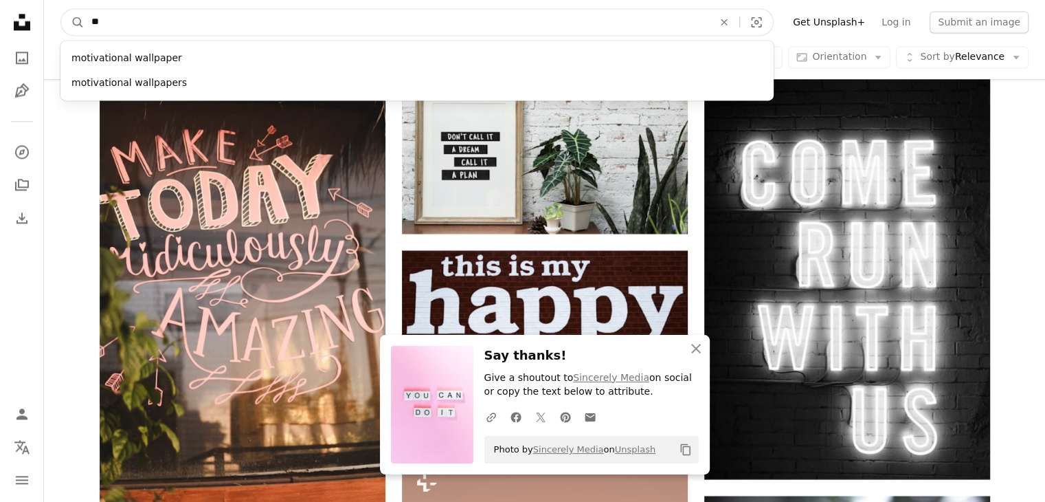
type input "*"
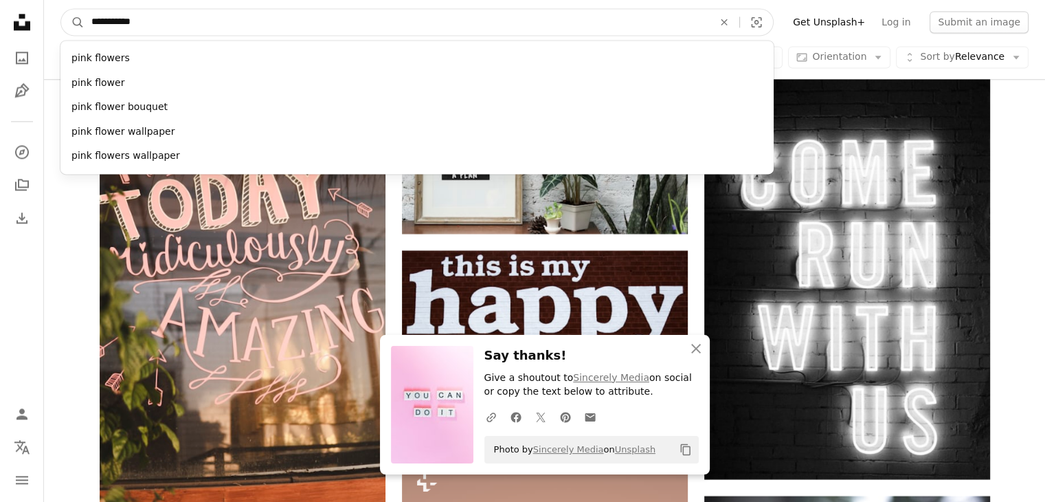
type input "**********"
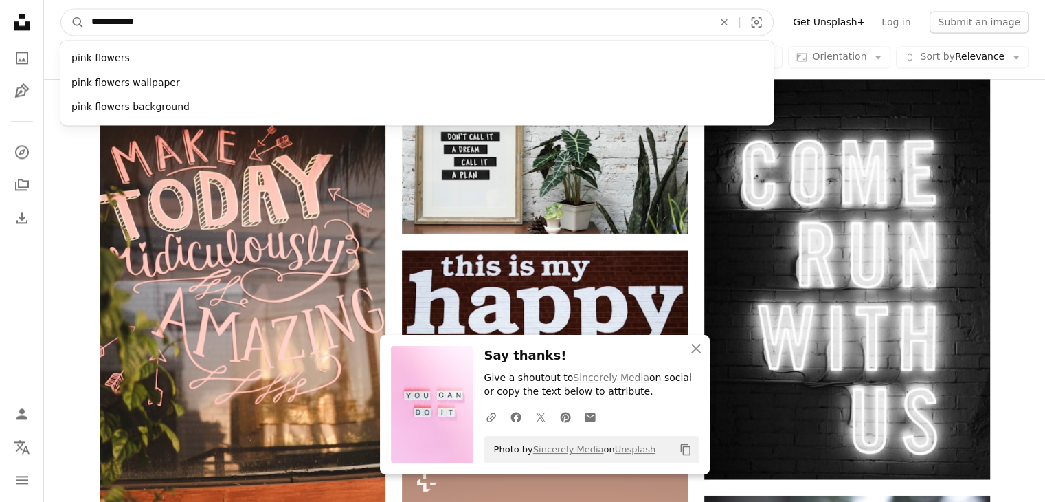
click button "A magnifying glass" at bounding box center [72, 22] width 23 height 26
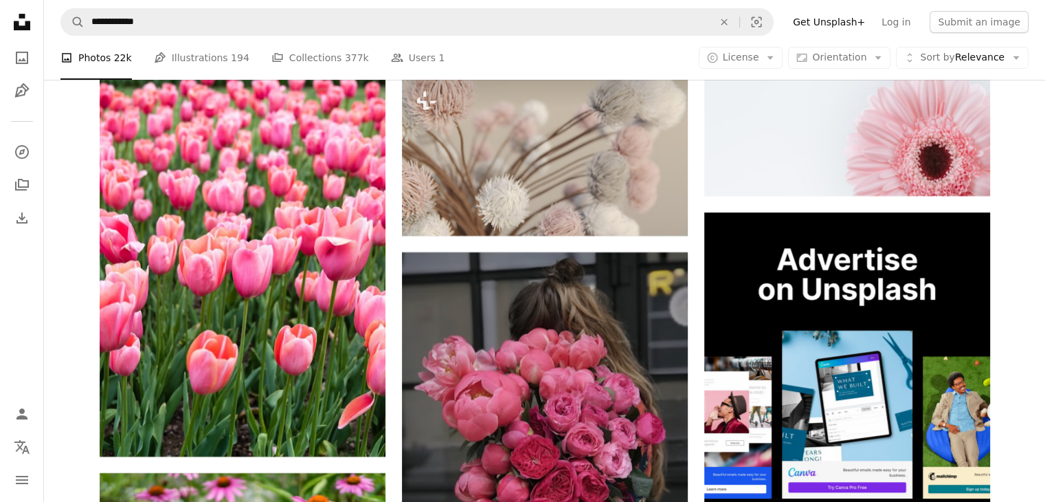
scroll to position [5658, 0]
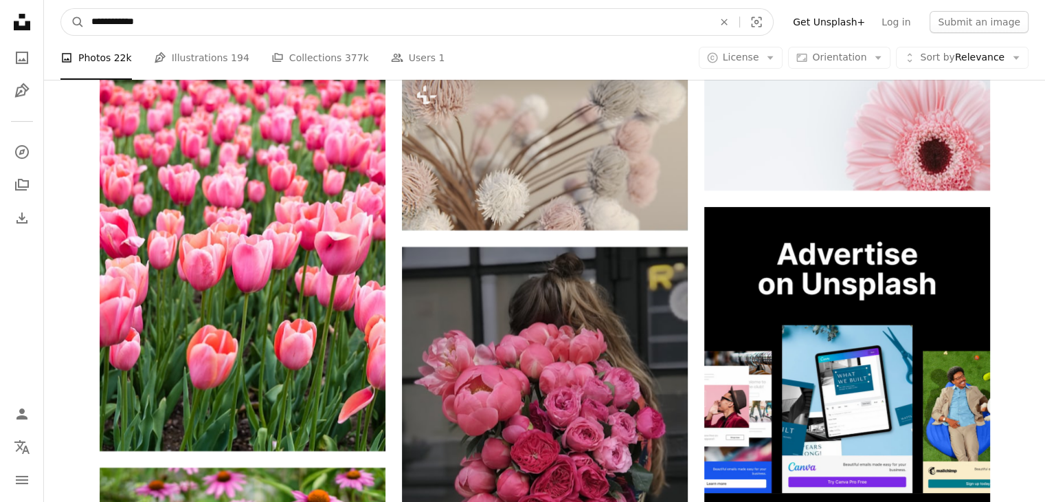
click at [216, 21] on input "**********" at bounding box center [397, 22] width 625 height 26
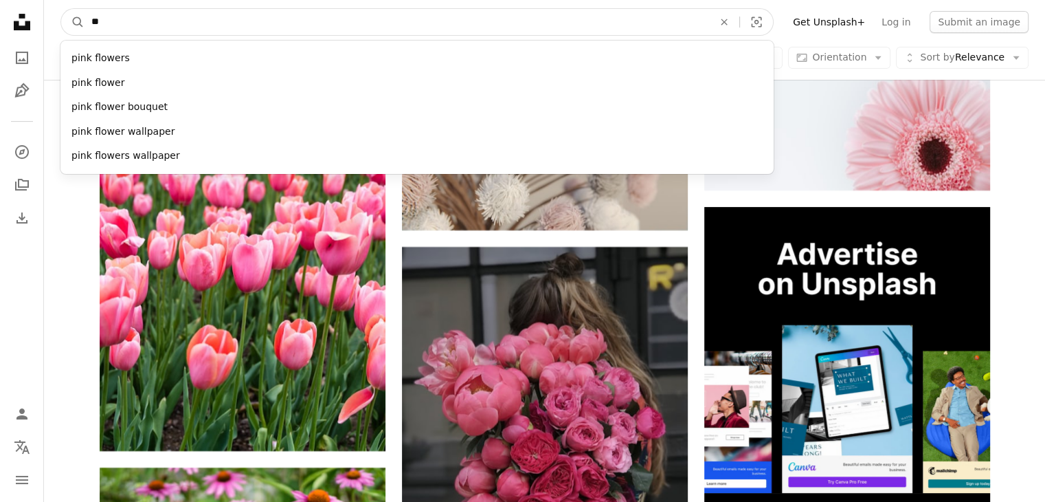
type input "*"
type input "**********"
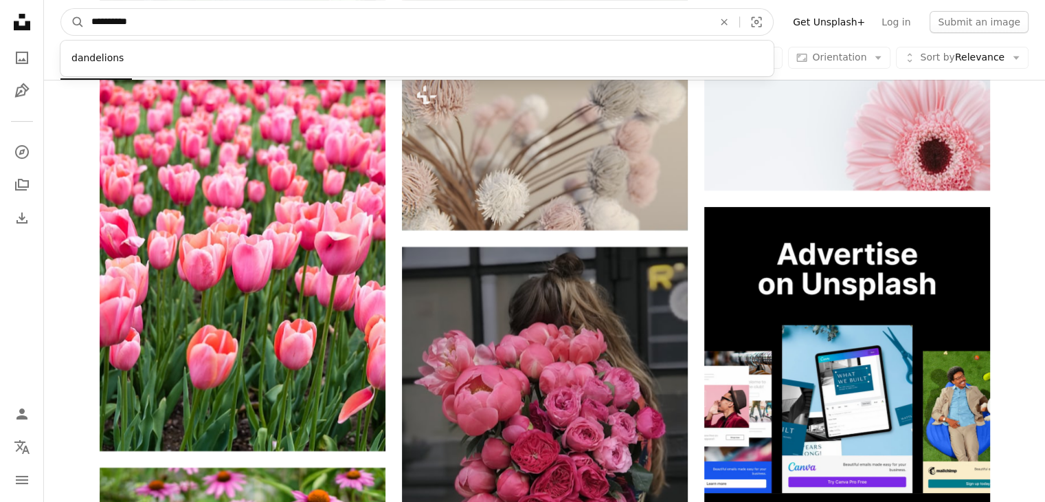
click button "A magnifying glass" at bounding box center [72, 22] width 23 height 26
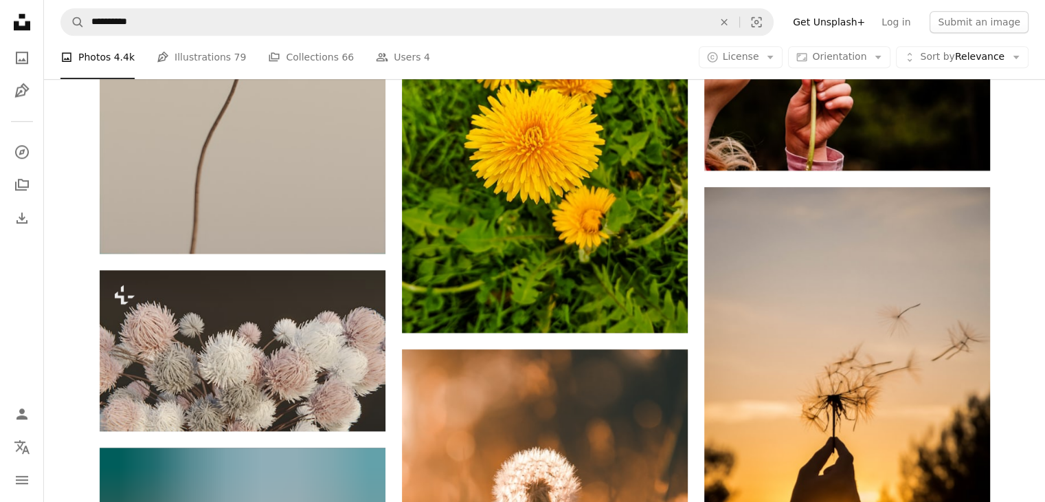
scroll to position [1218, 0]
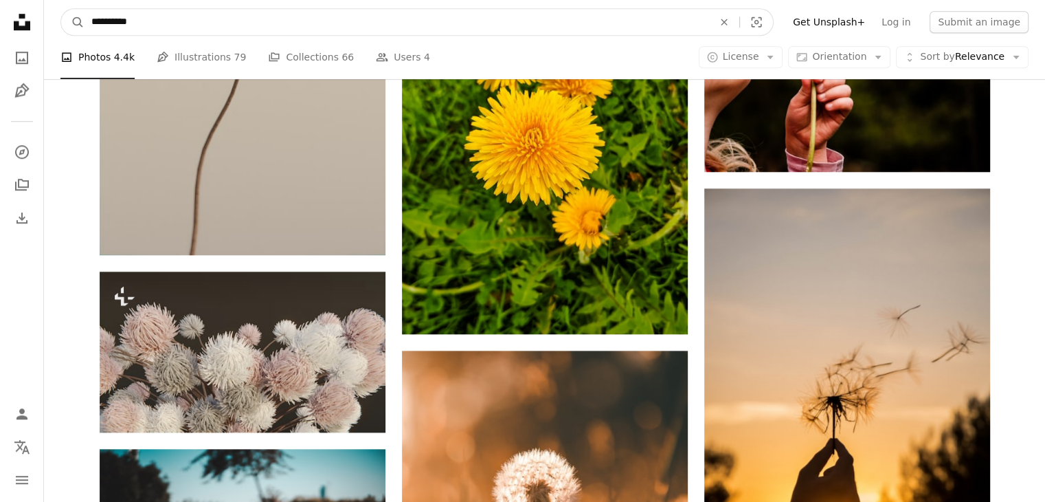
click at [142, 18] on input "**********" at bounding box center [397, 22] width 625 height 26
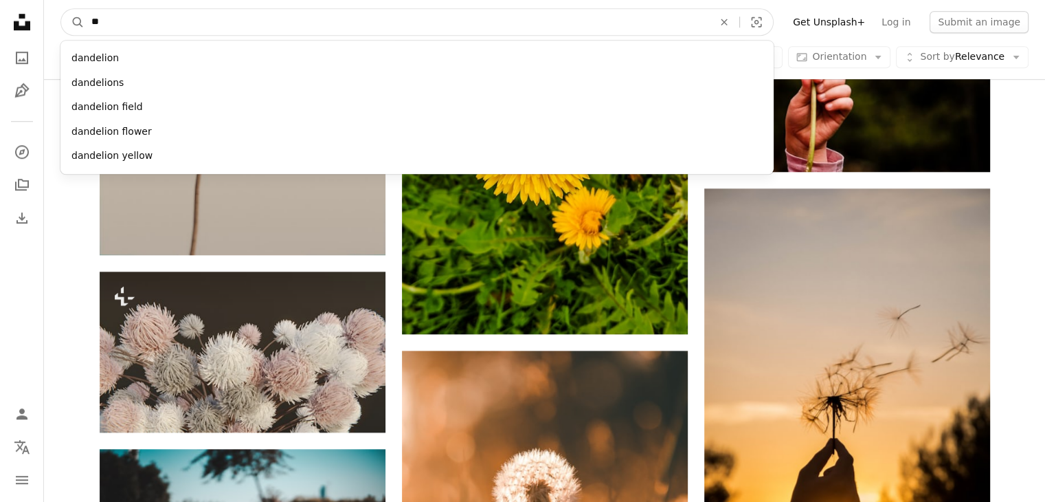
type input "*"
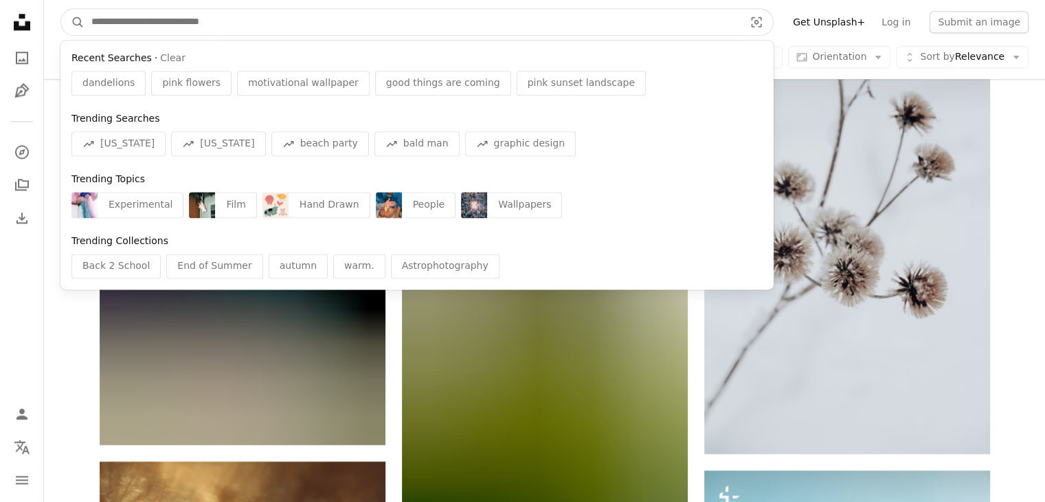
scroll to position [1828, 0]
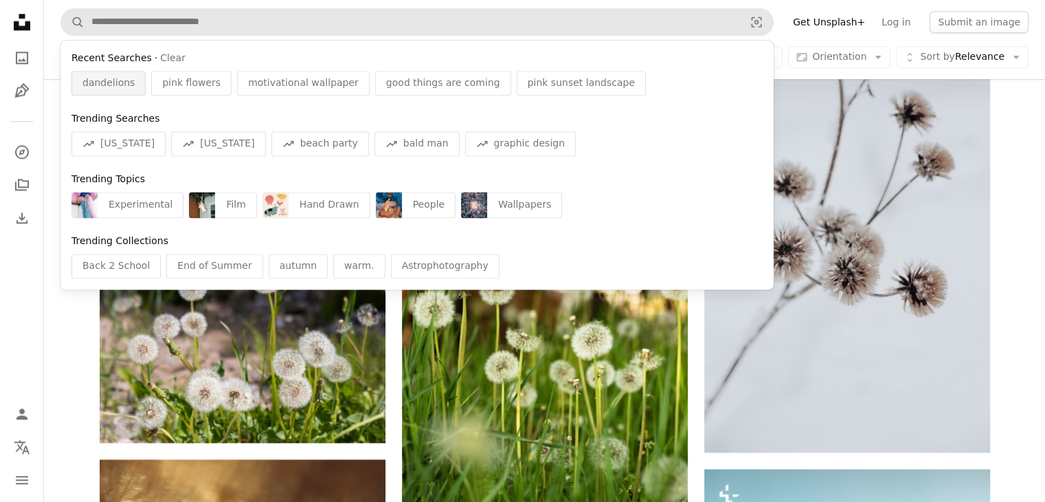
click at [120, 78] on span "dandelions" at bounding box center [108, 83] width 52 height 14
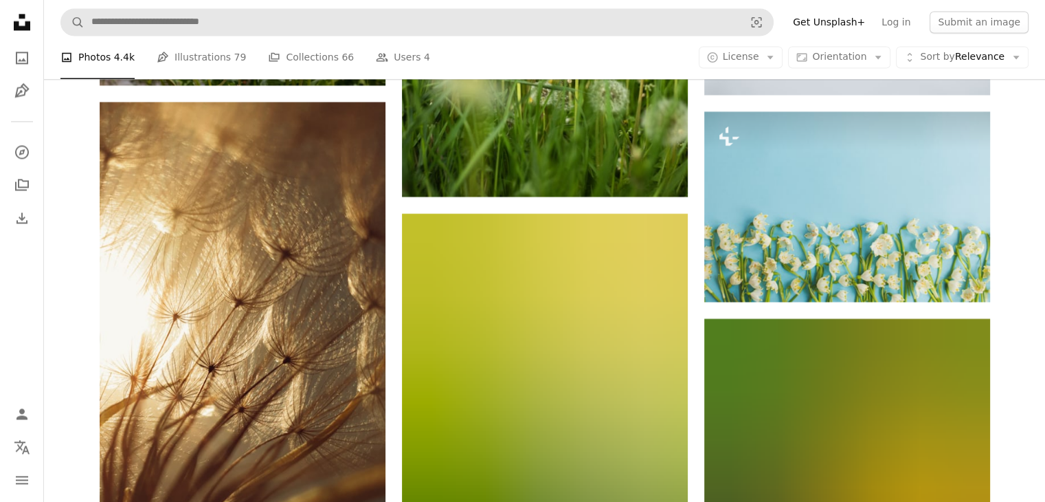
scroll to position [2188, 0]
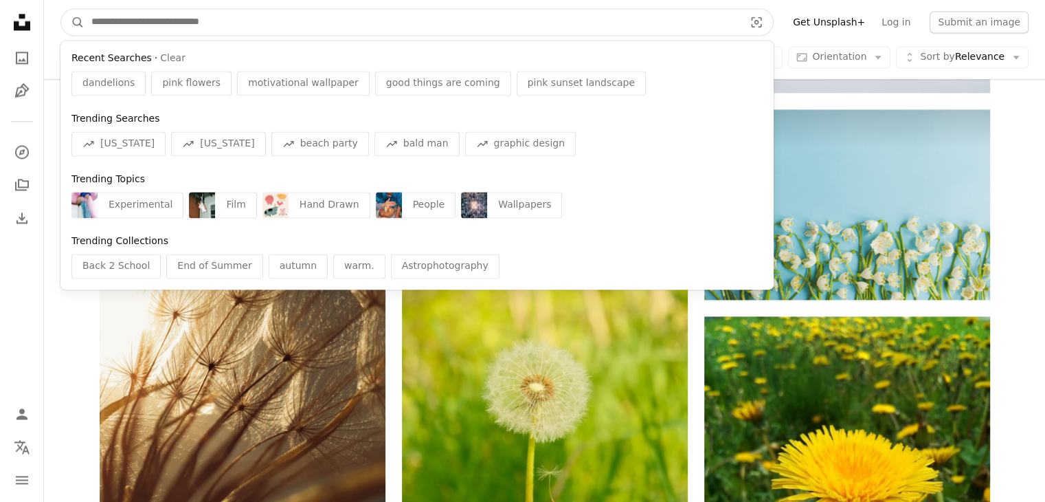
click at [155, 17] on input "Find visuals sitewide" at bounding box center [413, 22] width 656 height 26
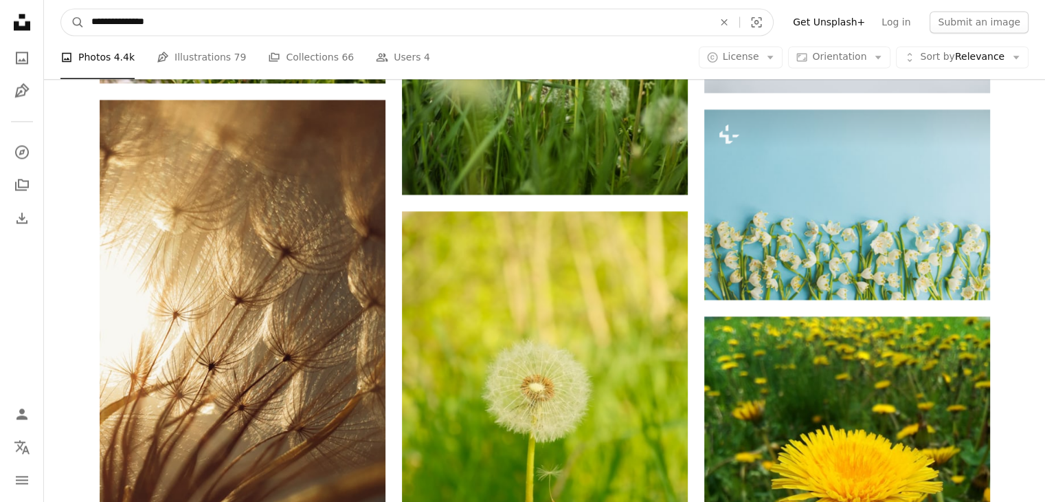
type input "**********"
click at [61, 9] on button "A magnifying glass" at bounding box center [72, 22] width 23 height 26
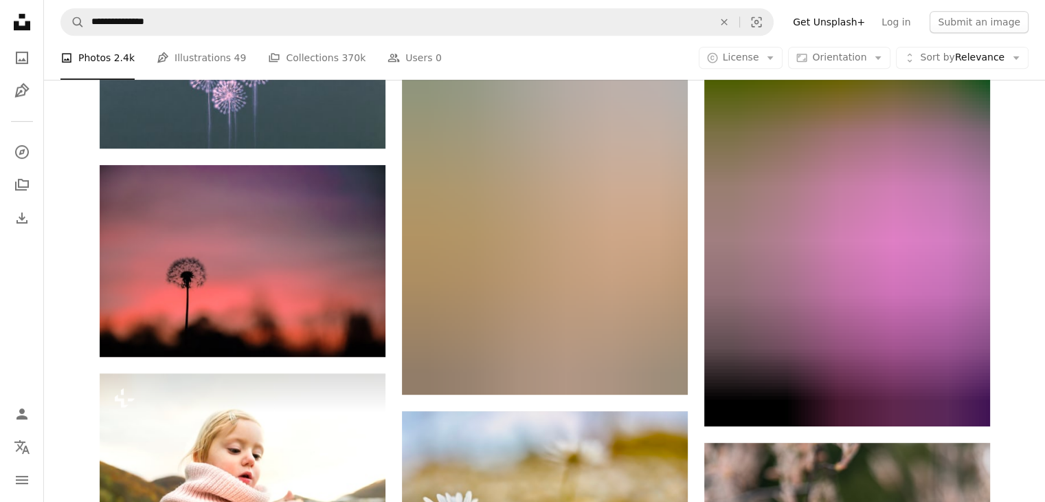
scroll to position [733, 0]
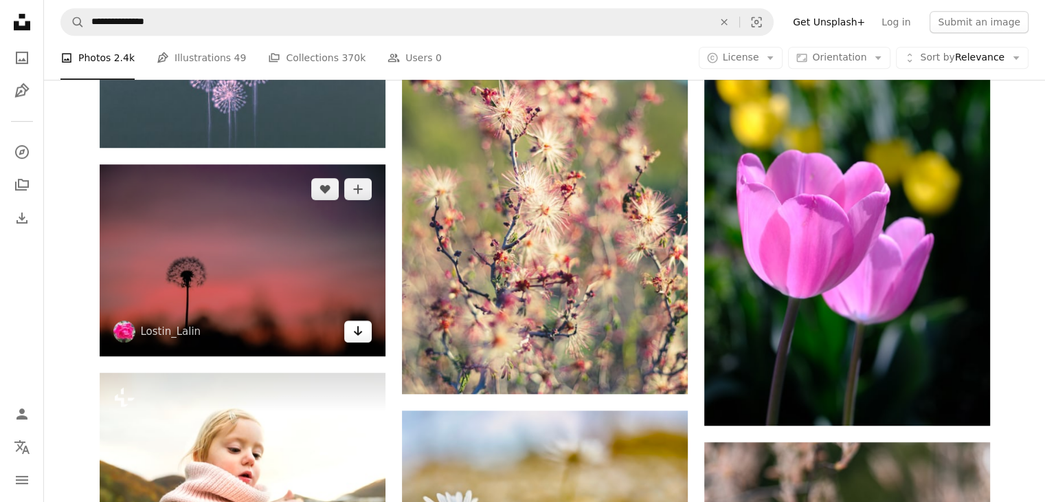
click at [366, 335] on link "Arrow pointing down" at bounding box center [357, 331] width 27 height 22
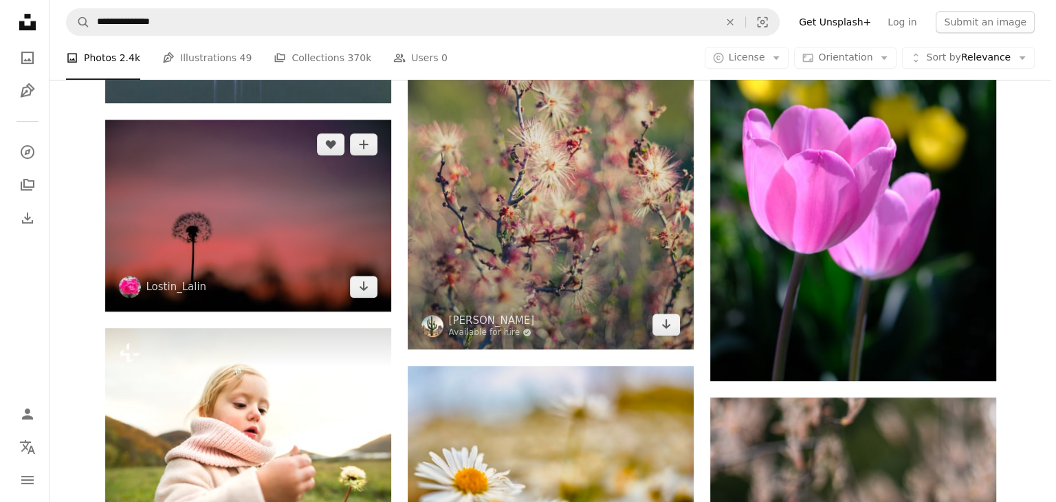
scroll to position [778, 0]
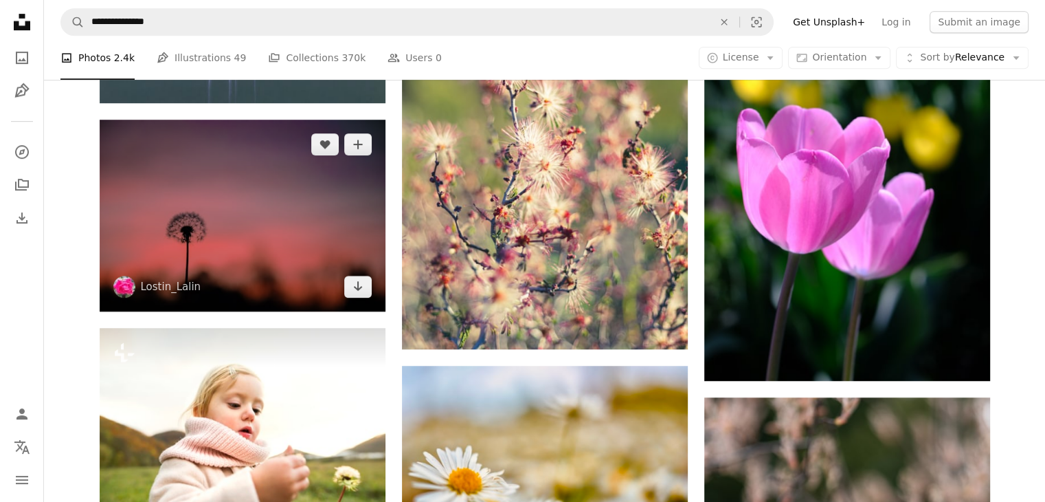
click at [248, 229] on img at bounding box center [243, 216] width 286 height 192
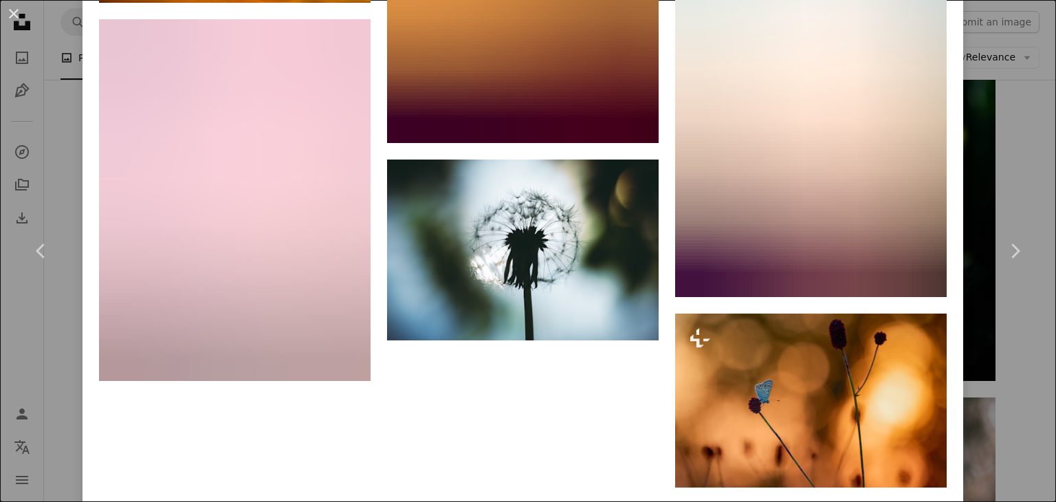
scroll to position [4102, 0]
